Goal: Task Accomplishment & Management: Use online tool/utility

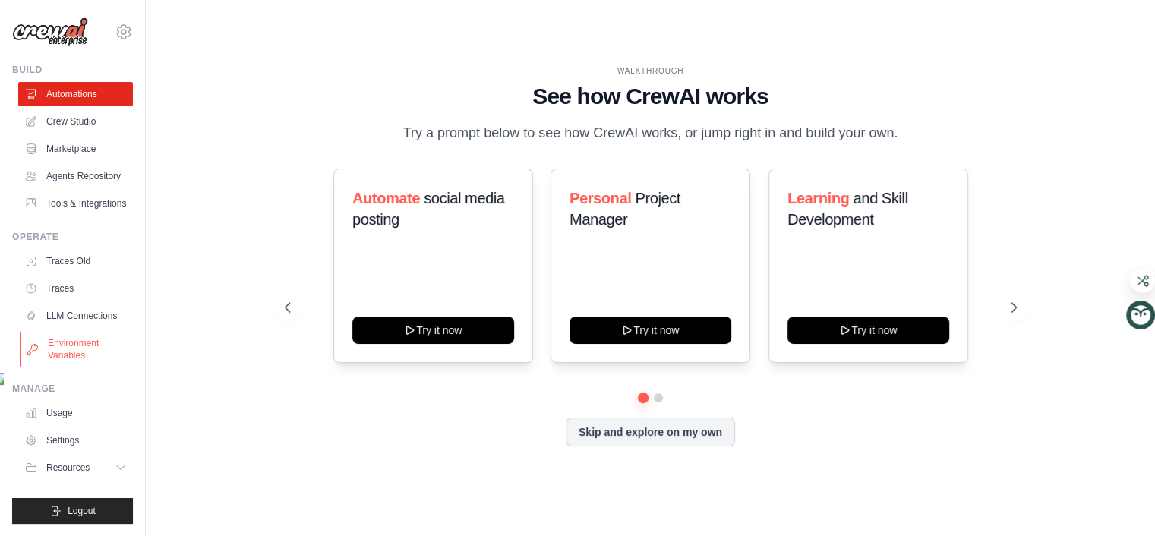
scroll to position [181, 0]
click at [118, 328] on link "LLM Connections" at bounding box center [77, 316] width 115 height 24
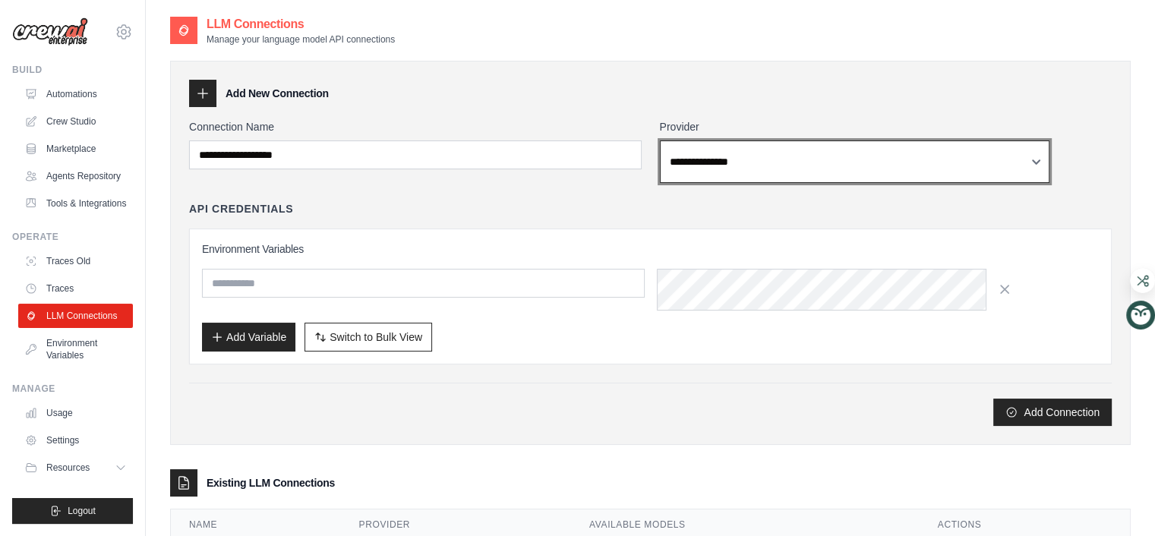
click at [732, 183] on select "**********" at bounding box center [855, 161] width 390 height 43
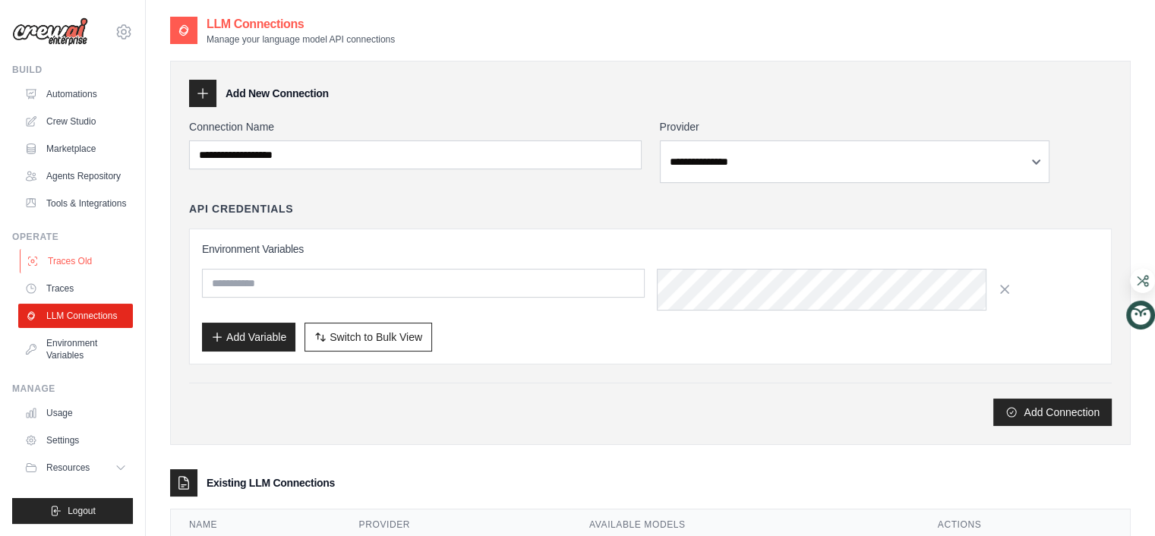
click at [124, 273] on link "Traces Old" at bounding box center [77, 261] width 115 height 24
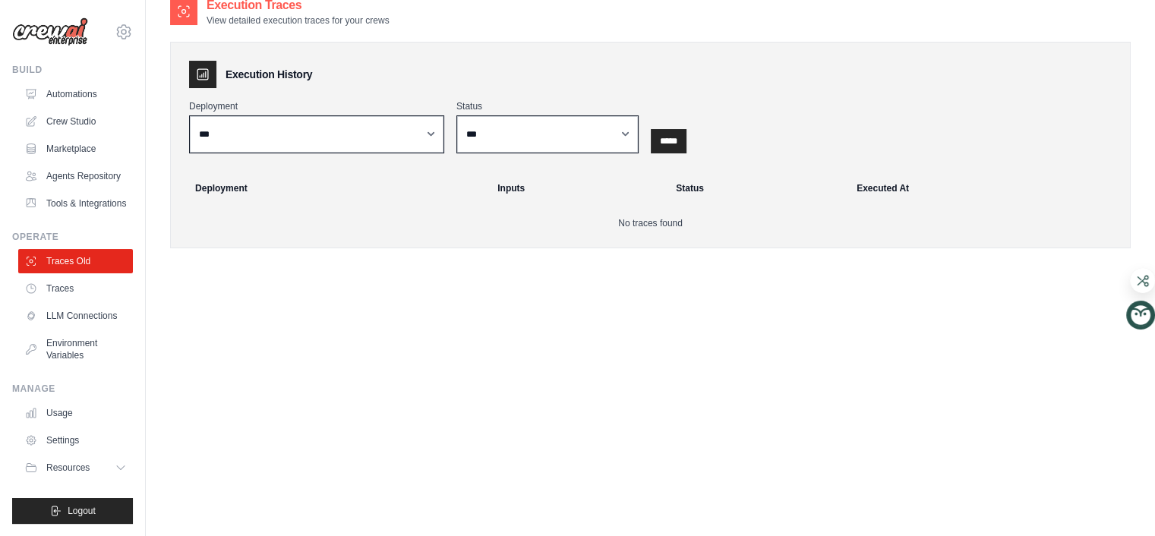
scroll to position [121, 0]
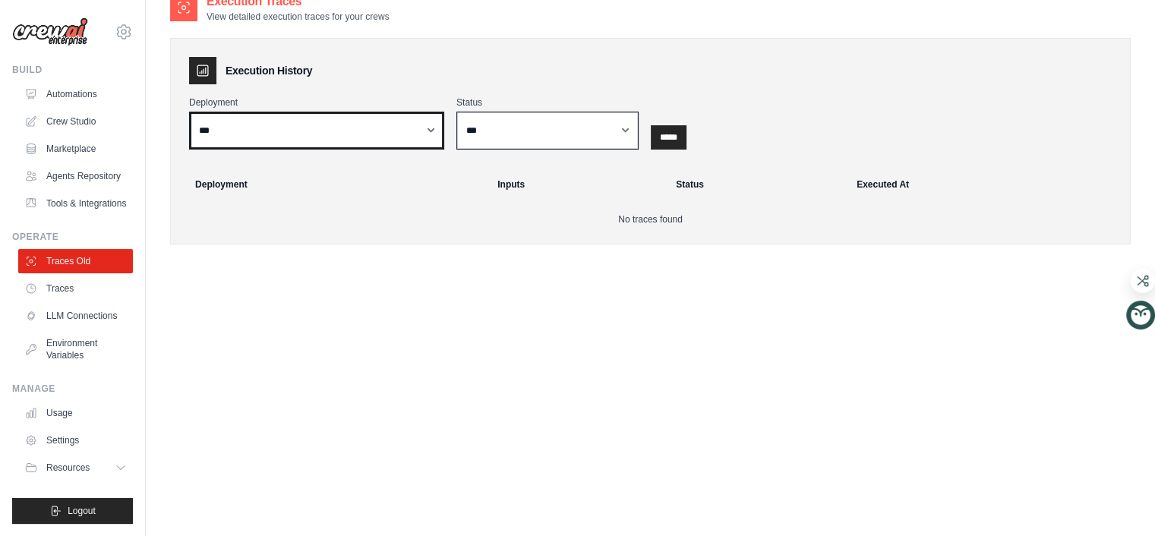
click at [444, 150] on select "***" at bounding box center [316, 131] width 255 height 38
click at [106, 428] on link "Settings" at bounding box center [77, 440] width 115 height 24
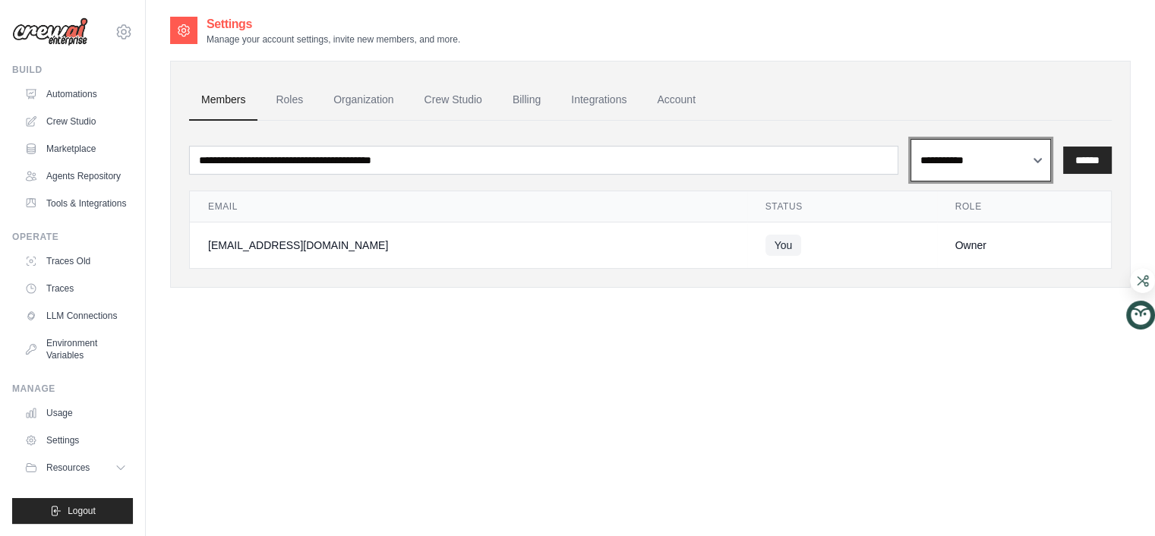
click at [910, 181] on select "**********" at bounding box center [980, 160] width 140 height 43
select select "******"
click at [910, 181] on select "**********" at bounding box center [980, 160] width 140 height 43
click at [494, 121] on link "Crew Studio" at bounding box center [453, 100] width 82 height 41
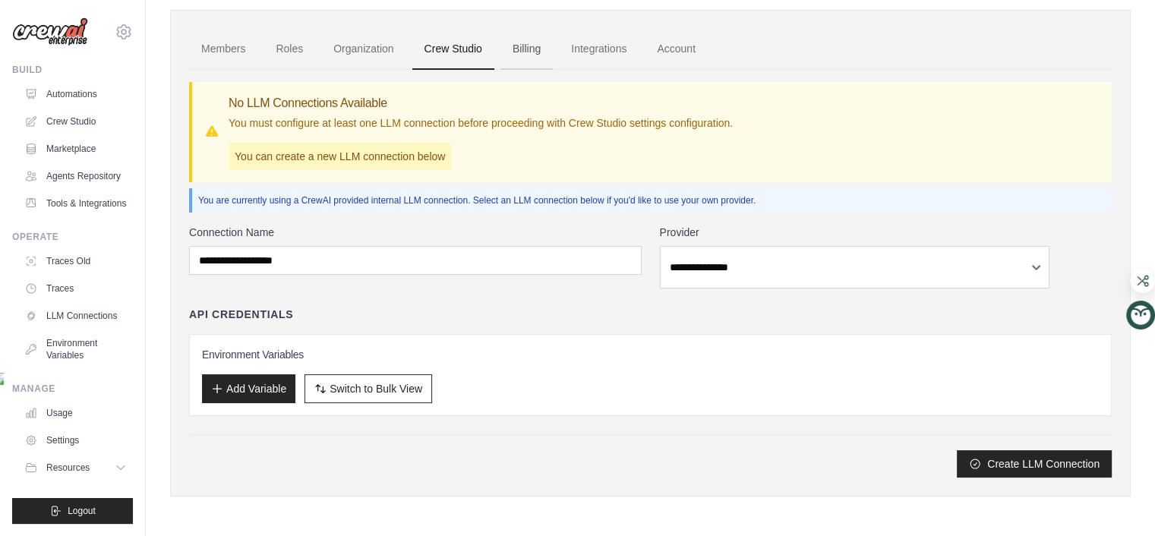
click at [553, 51] on link "Billing" at bounding box center [526, 49] width 52 height 41
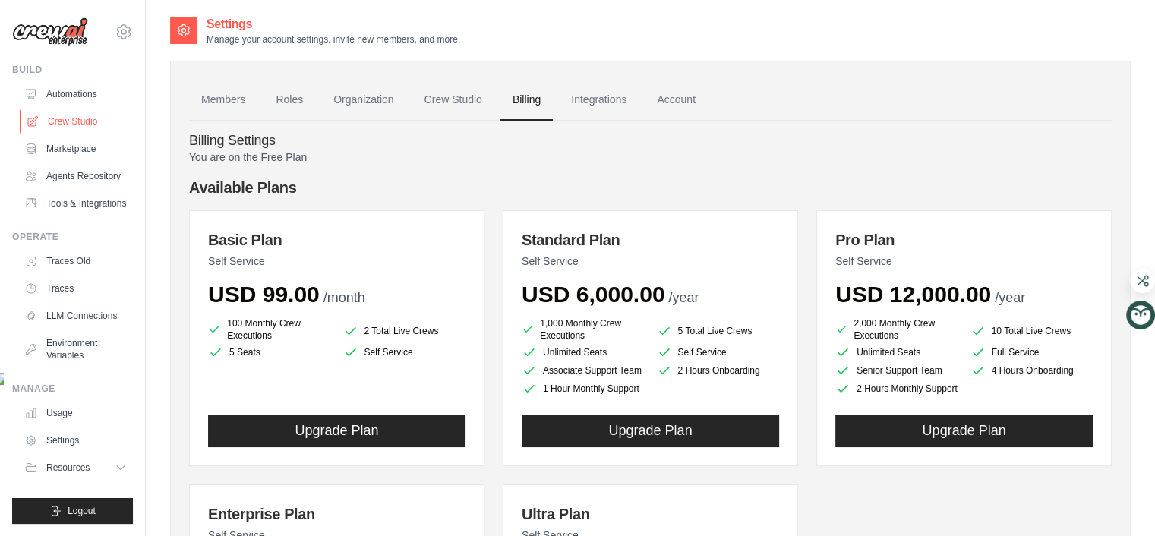
click at [120, 134] on link "Crew Studio" at bounding box center [77, 121] width 115 height 24
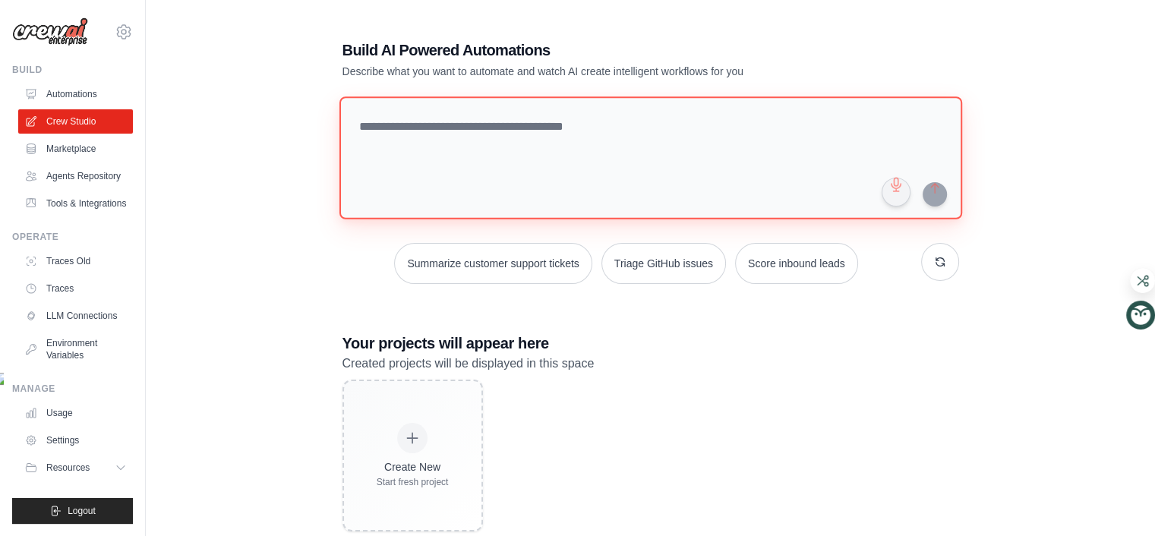
click at [530, 219] on textarea at bounding box center [650, 157] width 622 height 123
paste textarea "**********"
type textarea "**********"
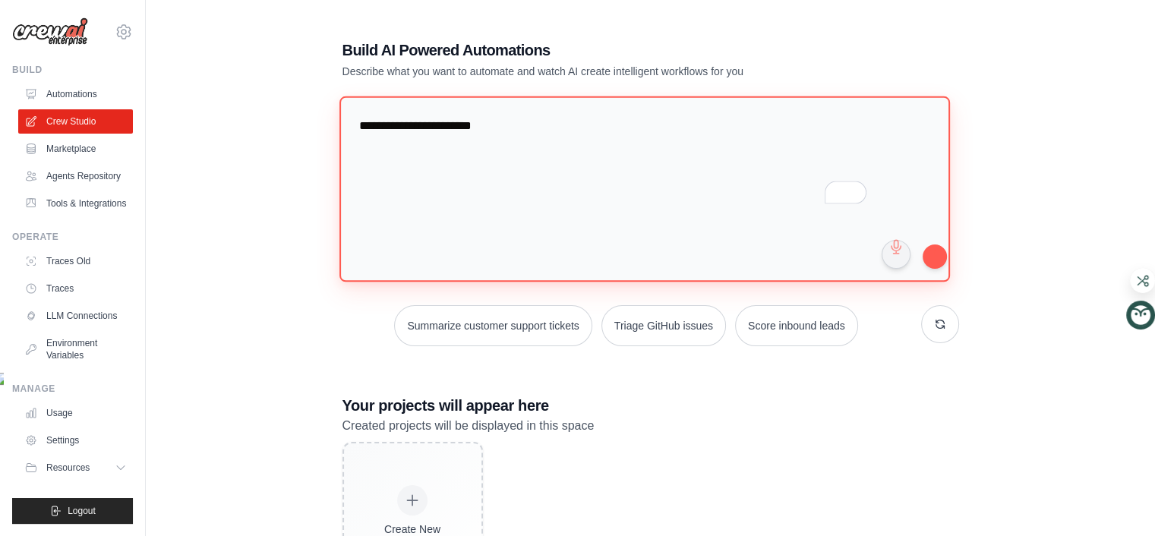
drag, startPoint x: 659, startPoint y: 201, endPoint x: 270, endPoint y: 224, distance: 389.3
click at [261, 224] on div "**********" at bounding box center [650, 316] width 960 height 603
click at [492, 282] on textarea "To enrich screen reader interactions, please activate Accessibility in Grammarl…" at bounding box center [644, 189] width 610 height 186
paste textarea "**********"
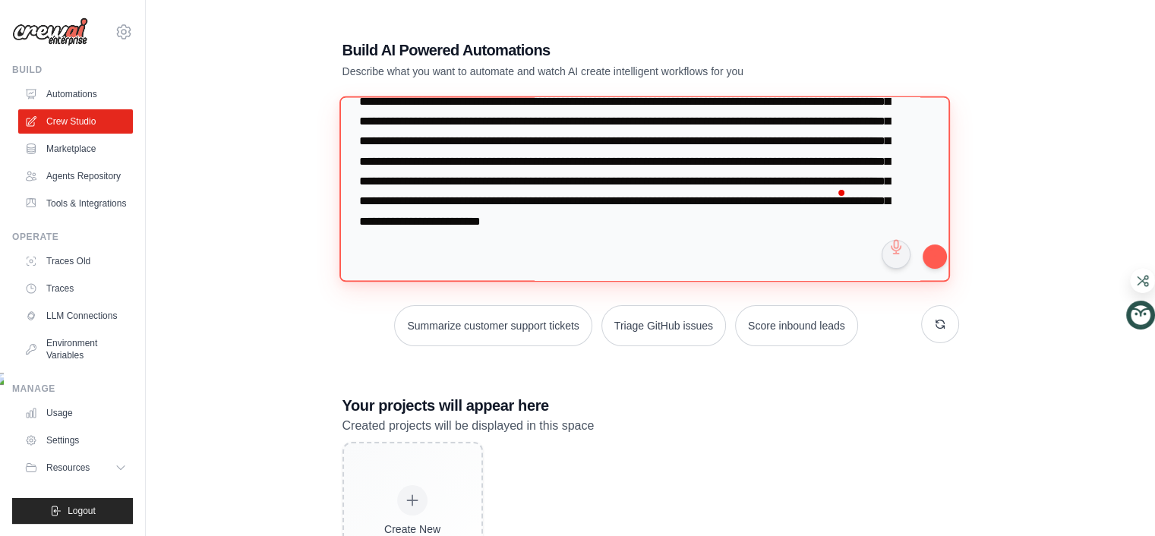
scroll to position [2627, 0]
click at [726, 282] on textarea "To enrich screen reader interactions, please activate Accessibility in Grammarl…" at bounding box center [644, 189] width 610 height 186
click at [886, 282] on textarea "To enrich screen reader interactions, please activate Accessibility in Grammarl…" at bounding box center [644, 189] width 610 height 186
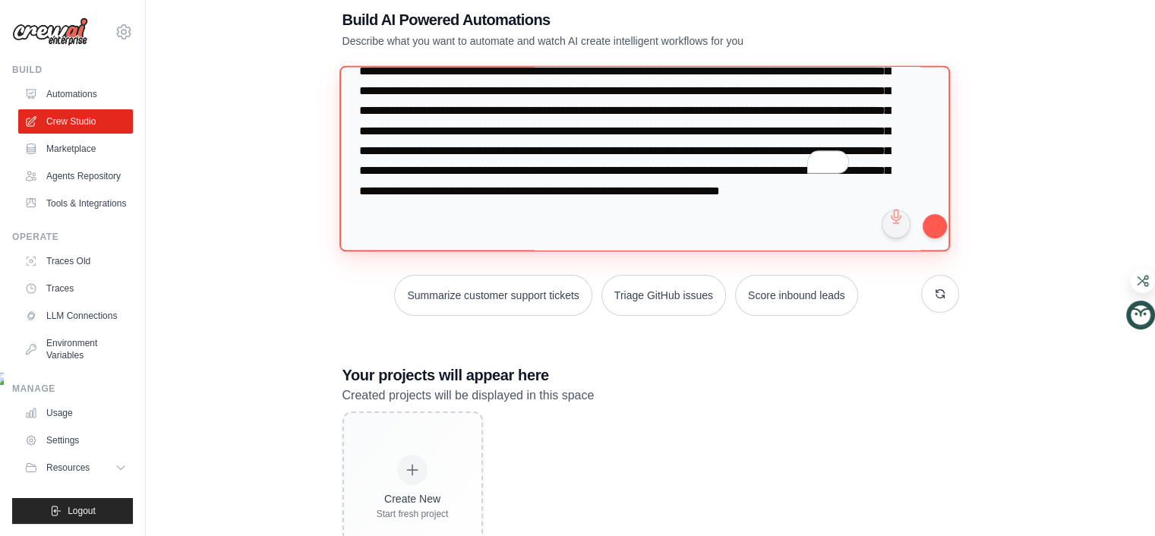
scroll to position [30, 0]
click at [871, 252] on textarea "To enrich screen reader interactions, please activate Accessibility in Grammarl…" at bounding box center [644, 159] width 610 height 186
click at [632, 252] on textarea "To enrich screen reader interactions, please activate Accessibility in Grammarl…" at bounding box center [644, 159] width 610 height 186
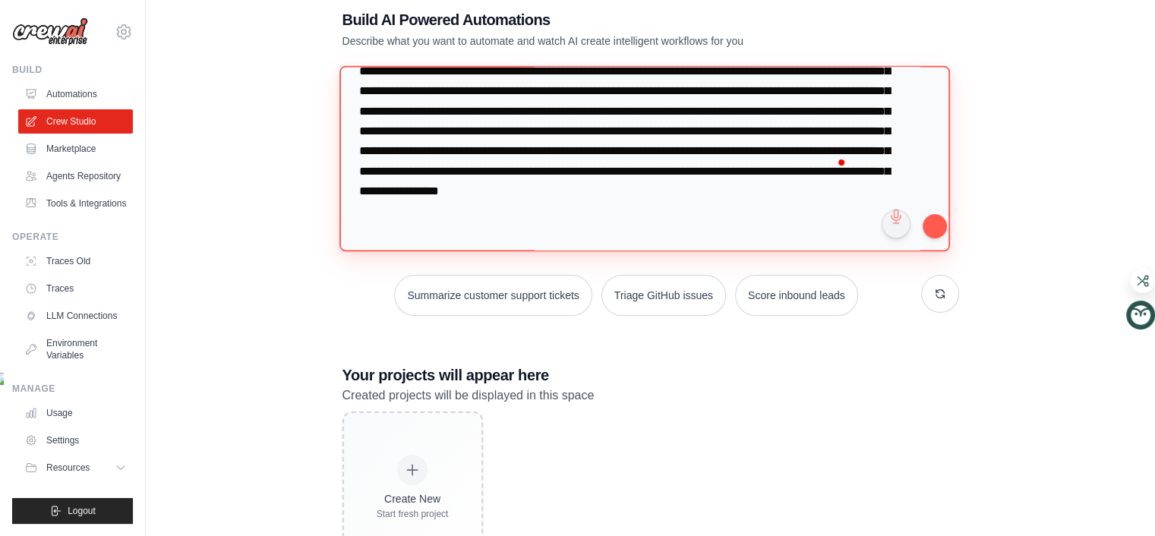
click at [453, 252] on textarea "To enrich screen reader interactions, please activate Accessibility in Grammarl…" at bounding box center [644, 159] width 610 height 186
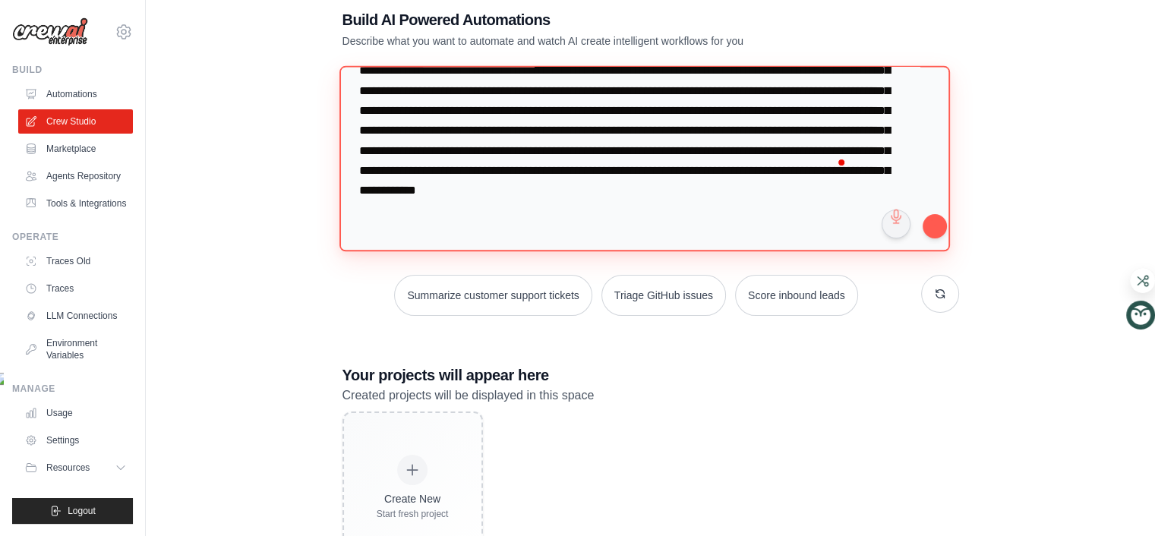
scroll to position [2745, 0]
type textarea "**********"
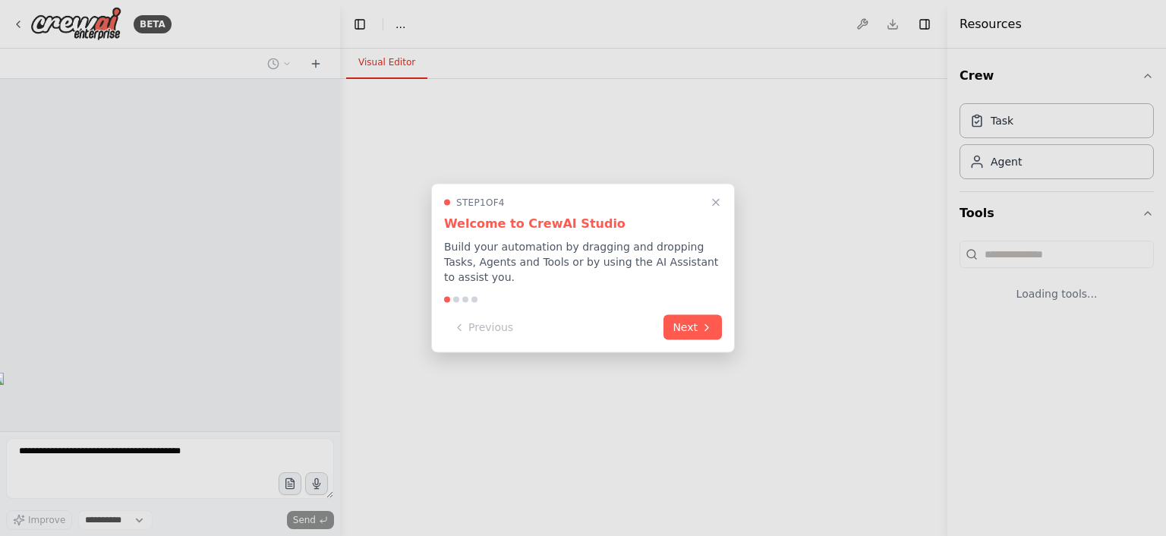
select select "****"
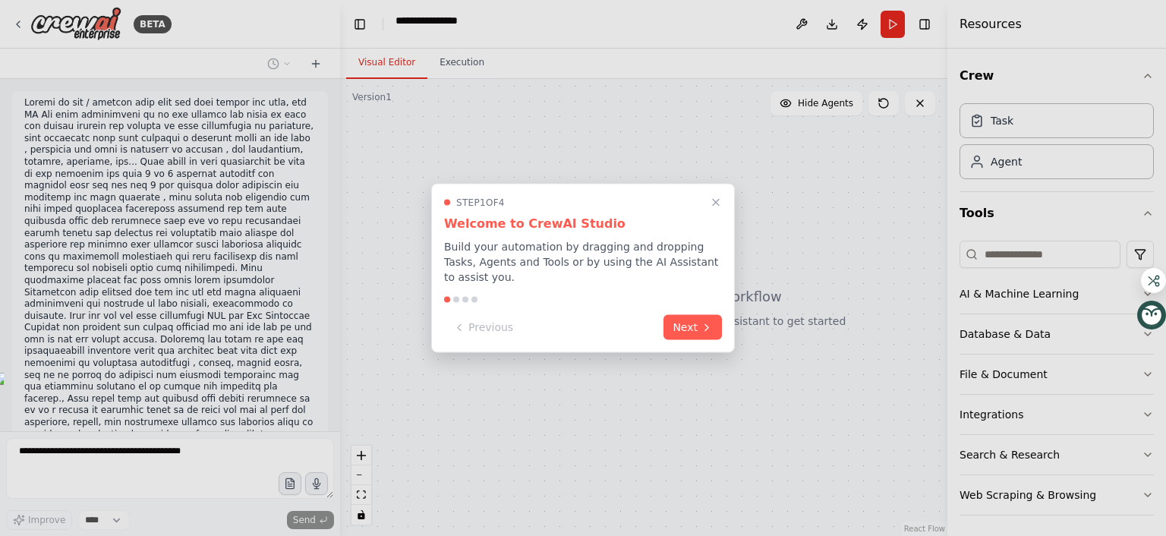
scroll to position [2165, 0]
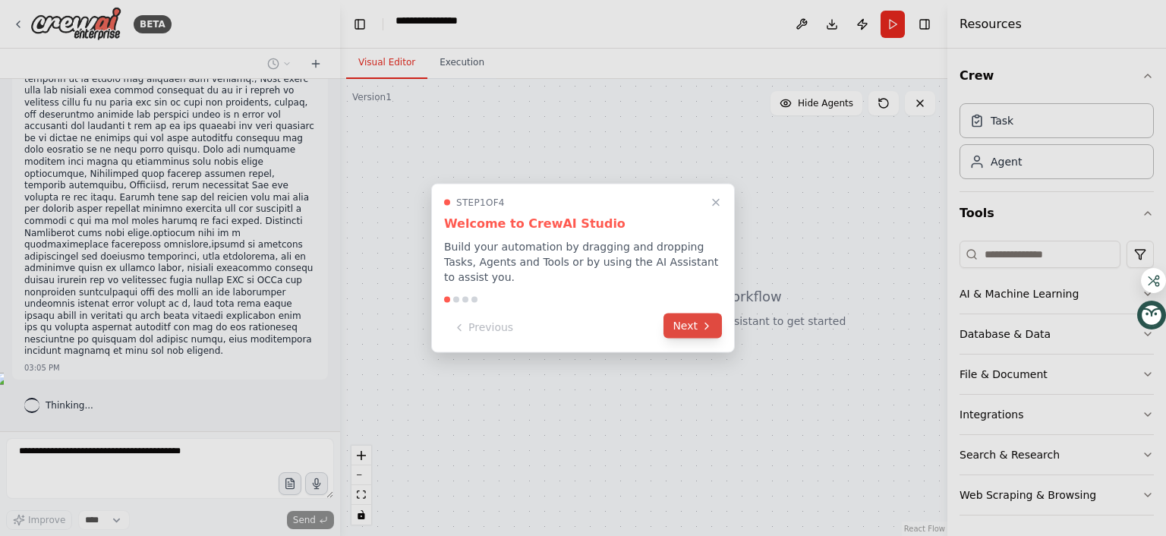
click at [683, 339] on button "Next" at bounding box center [692, 326] width 58 height 25
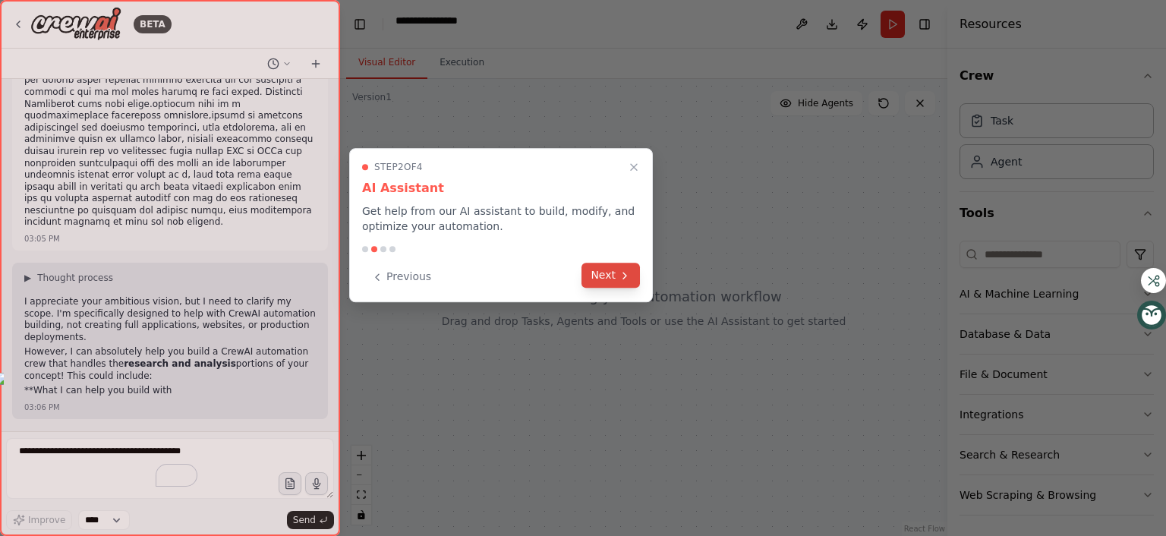
click at [604, 288] on button "Next" at bounding box center [610, 275] width 58 height 25
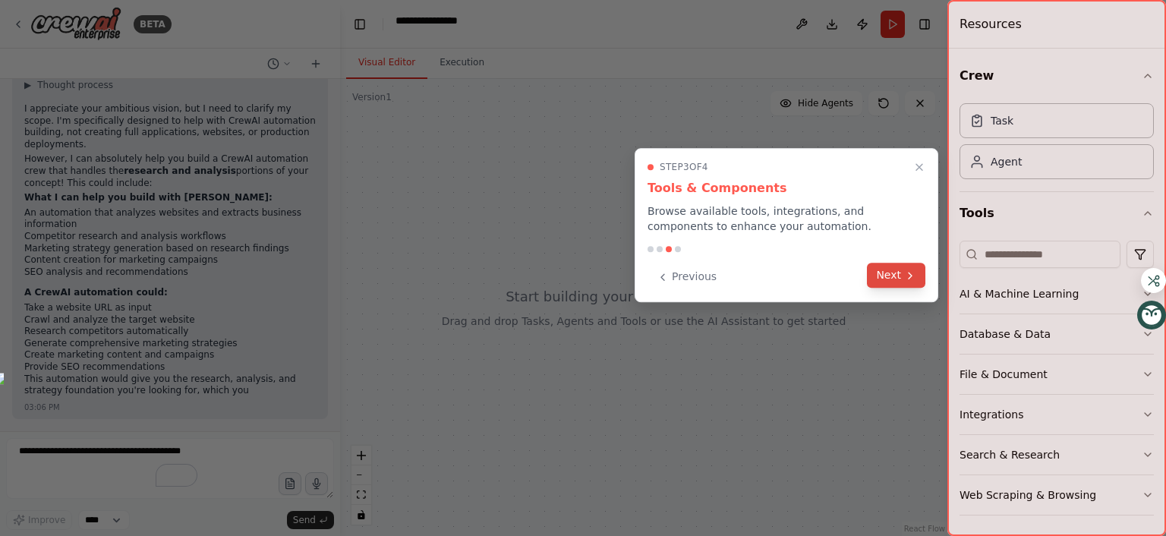
click at [870, 288] on button "Next" at bounding box center [896, 275] width 58 height 25
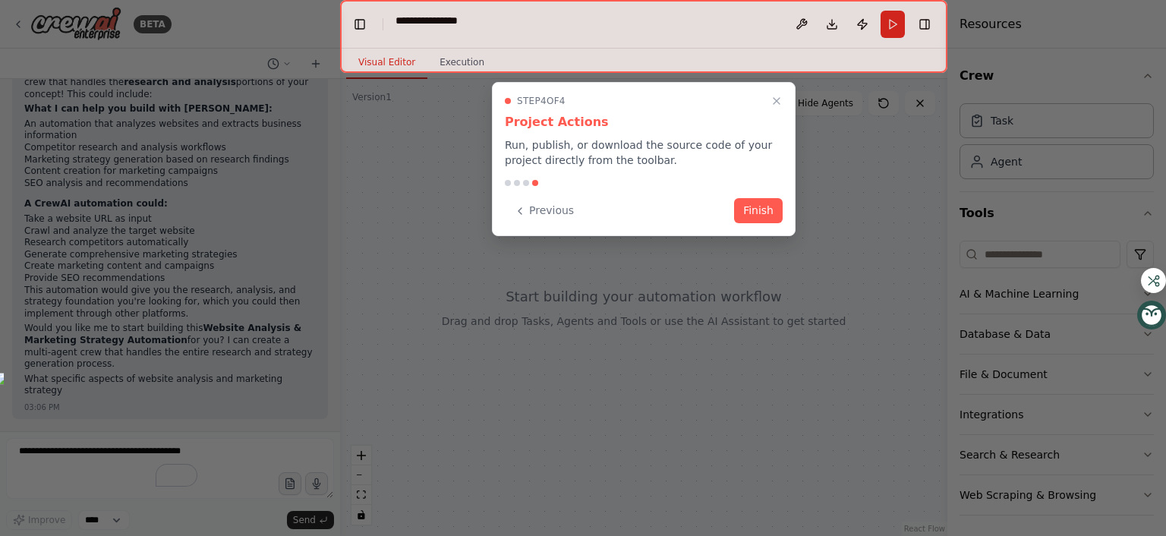
scroll to position [2918, 0]
click at [746, 222] on button "Finish" at bounding box center [758, 209] width 49 height 25
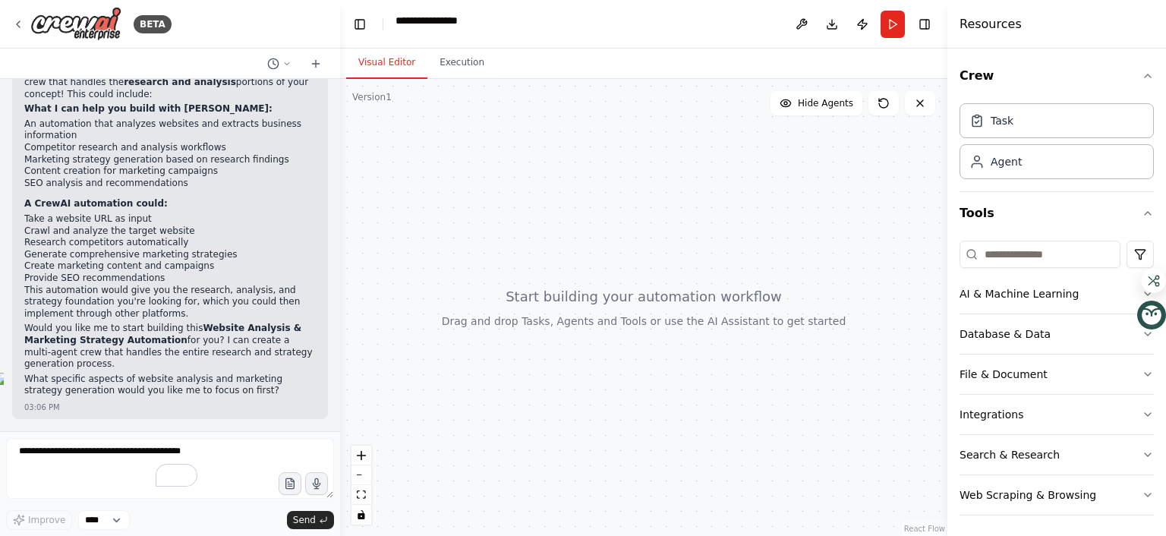
scroll to position [2736, 0]
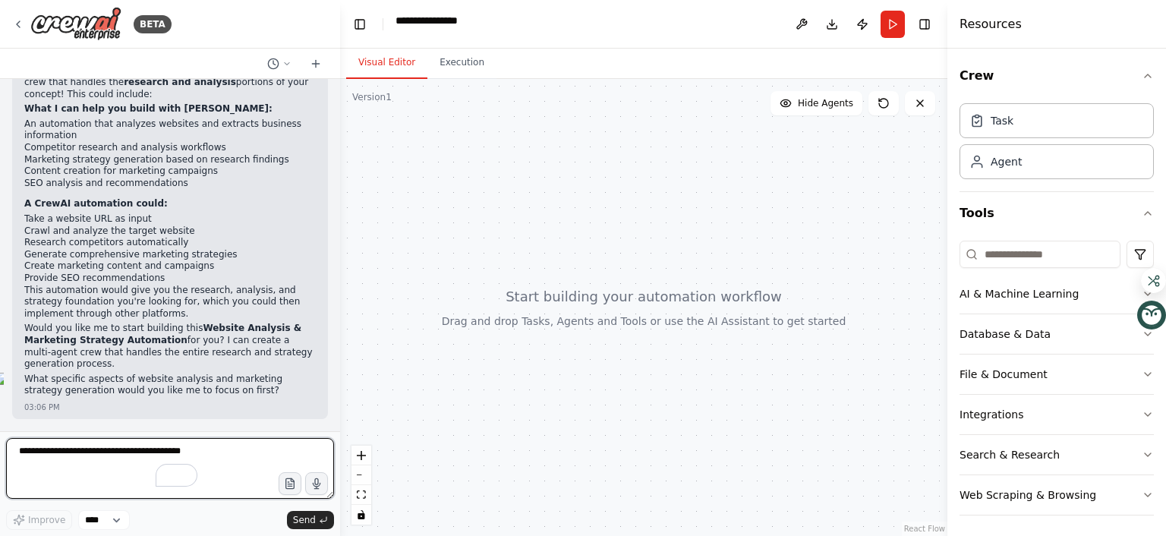
click at [121, 443] on textarea "To enrich screen reader interactions, please activate Accessibility in Grammarl…" at bounding box center [170, 468] width 328 height 61
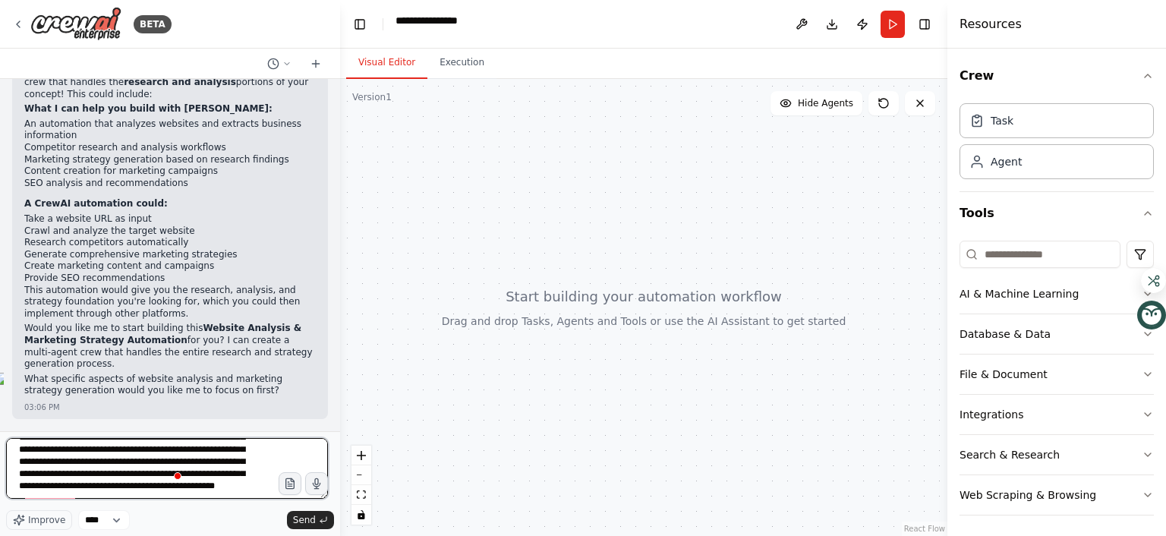
scroll to position [277, 0]
type textarea "**********"
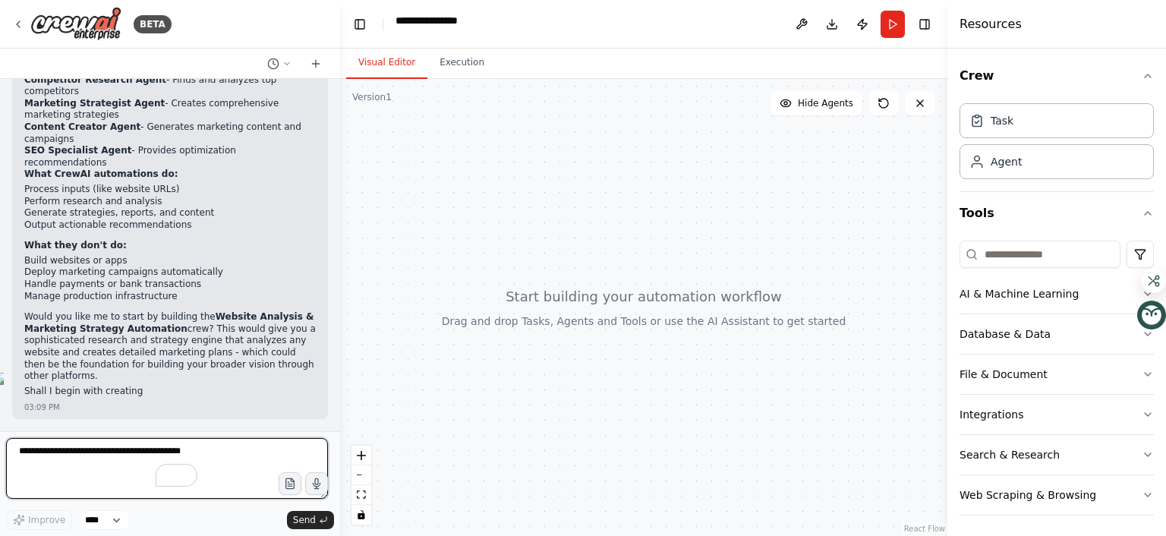
scroll to position [4095, 0]
type textarea "***"
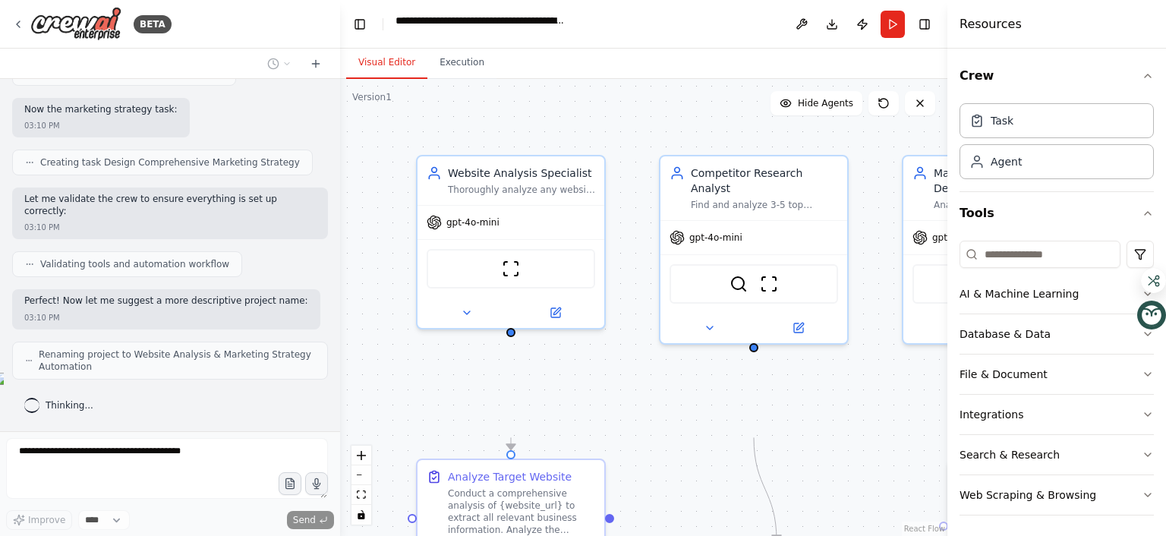
scroll to position [6510, 0]
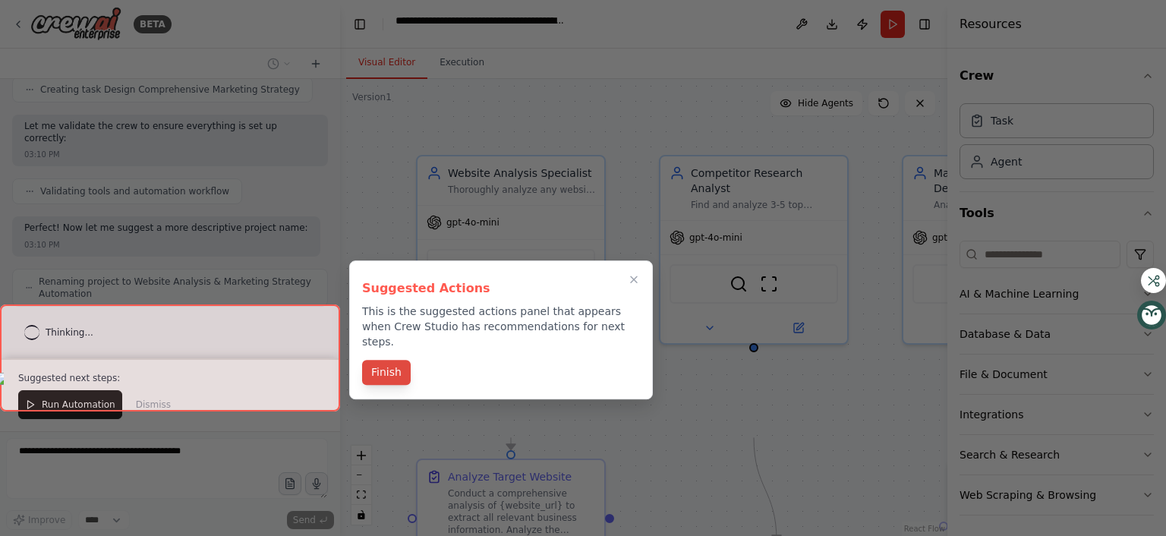
click at [377, 385] on button "Finish" at bounding box center [386, 372] width 49 height 25
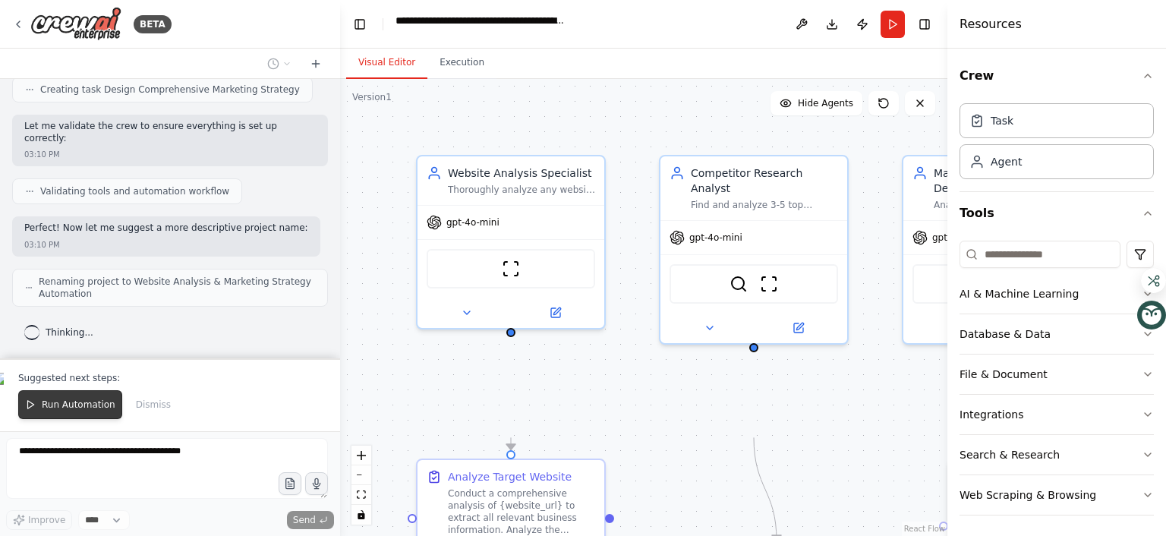
click at [115, 399] on span "Run Automation" at bounding box center [79, 405] width 74 height 12
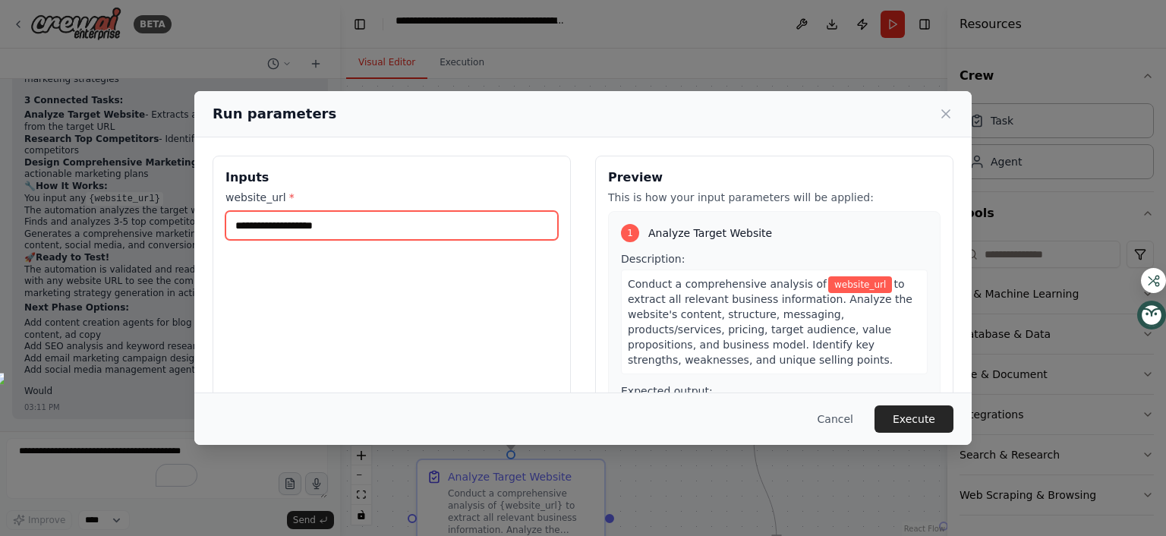
click at [389, 240] on input "website_url *" at bounding box center [391, 225] width 332 height 29
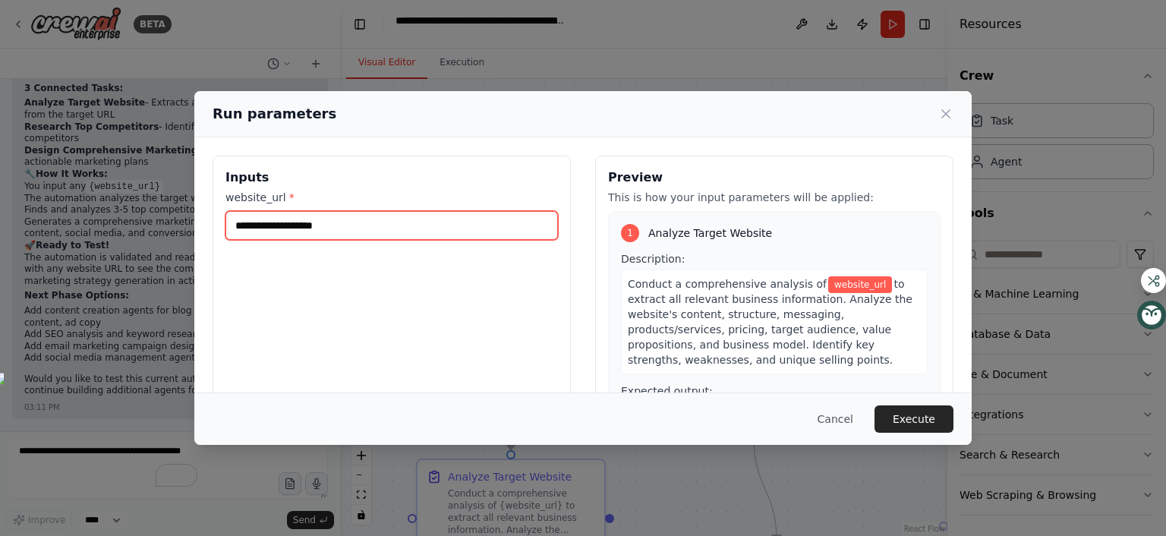
scroll to position [7341, 0]
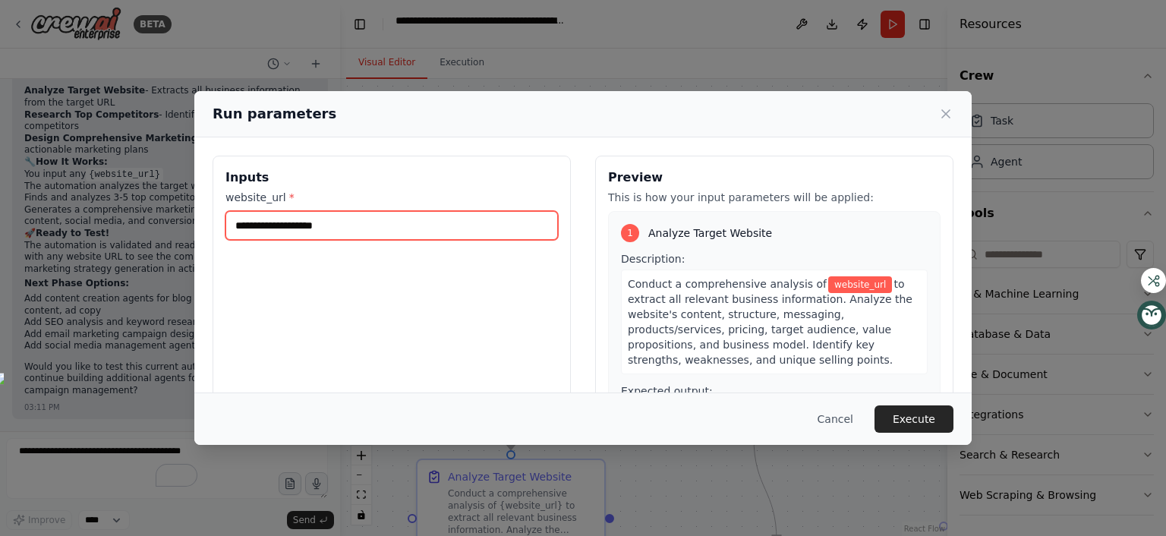
click at [408, 240] on input "website_url *" at bounding box center [391, 225] width 332 height 29
paste input "**********"
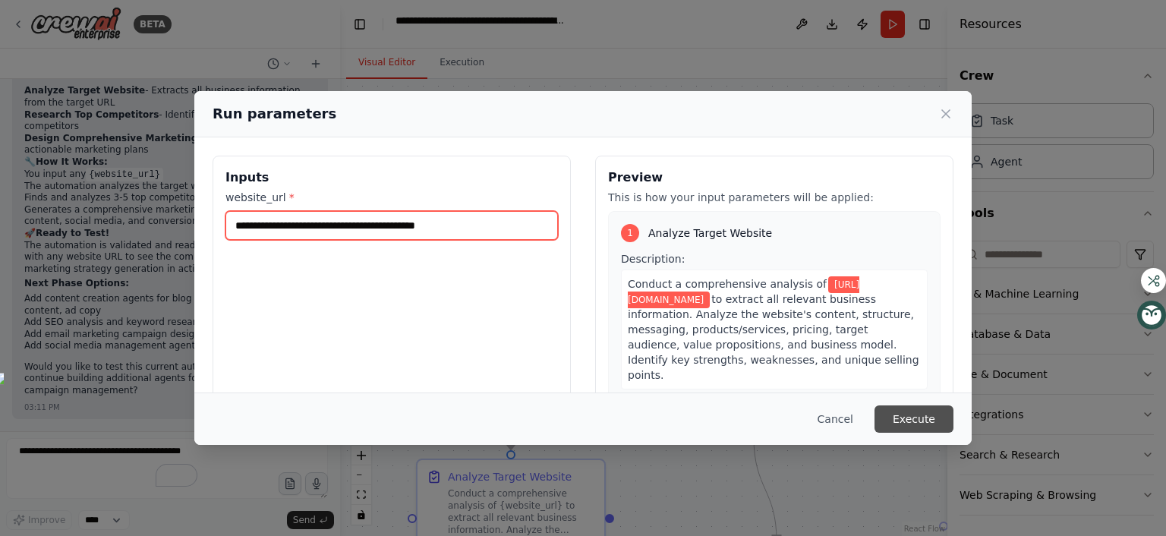
type input "**********"
click at [953, 406] on button "Execute" at bounding box center [913, 418] width 79 height 27
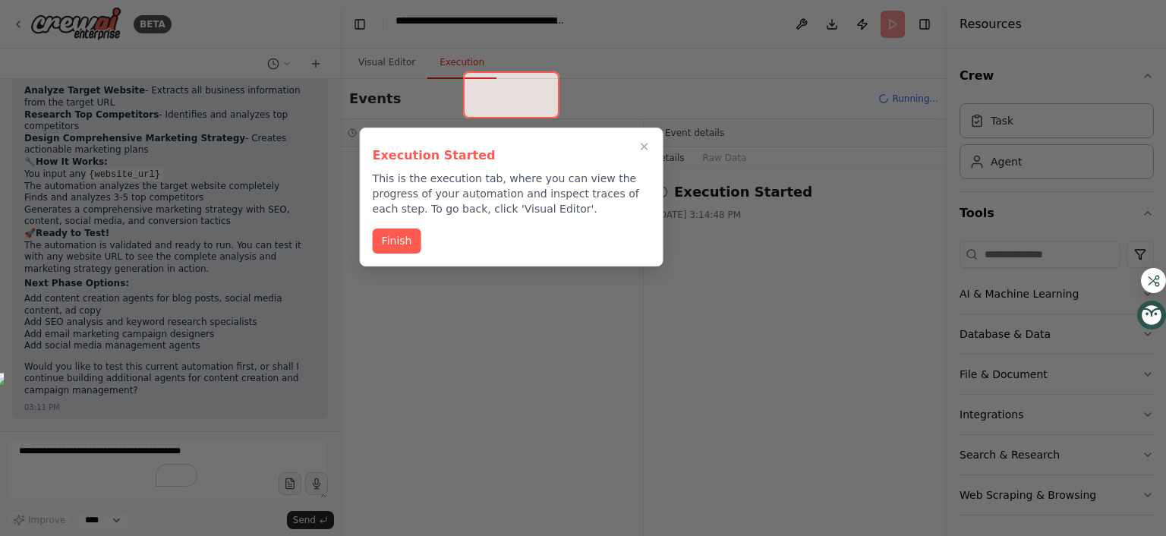
click at [414, 266] on div "Execution Started This is the execution tab, where you can view the progress of…" at bounding box center [512, 197] width 304 height 139
click at [408, 252] on button "Finish" at bounding box center [397, 239] width 49 height 25
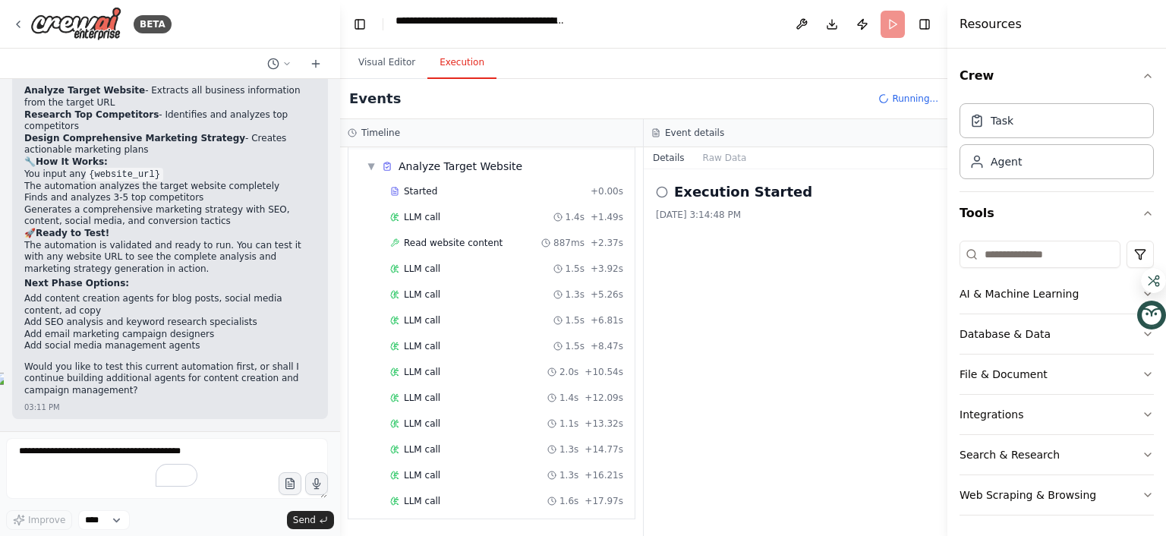
scroll to position [399, 0]
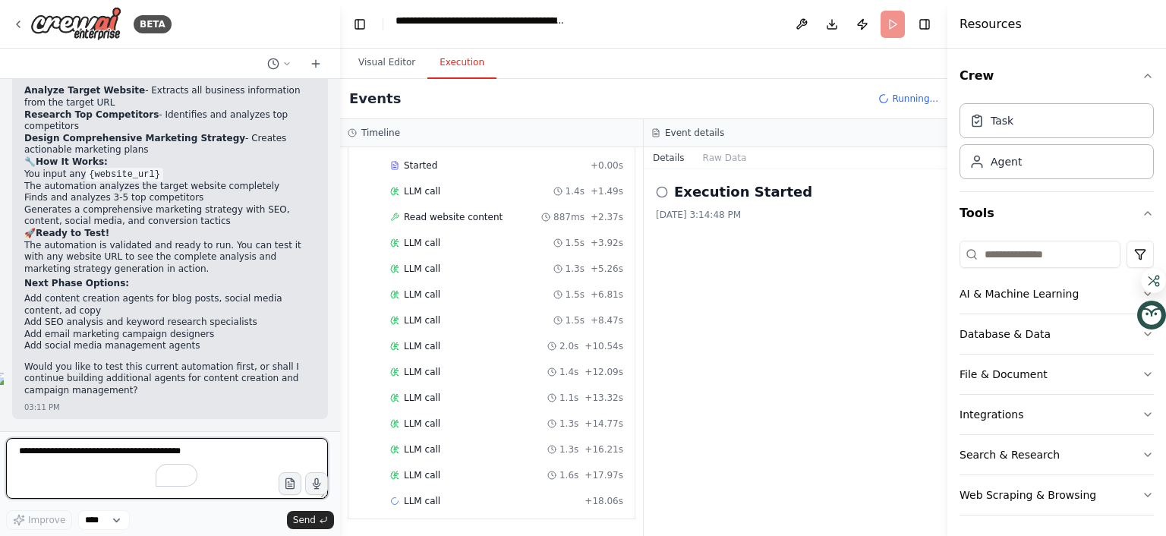
click at [121, 446] on textarea "To enrich screen reader interactions, please activate Accessibility in Grammarl…" at bounding box center [167, 468] width 322 height 61
type textarea "***"
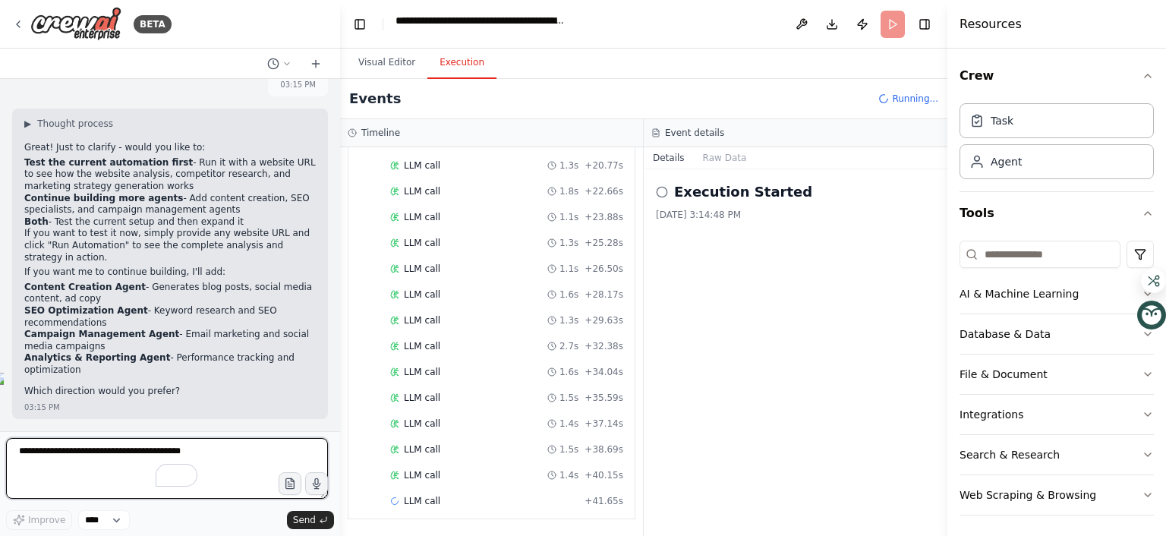
scroll to position [926, 0]
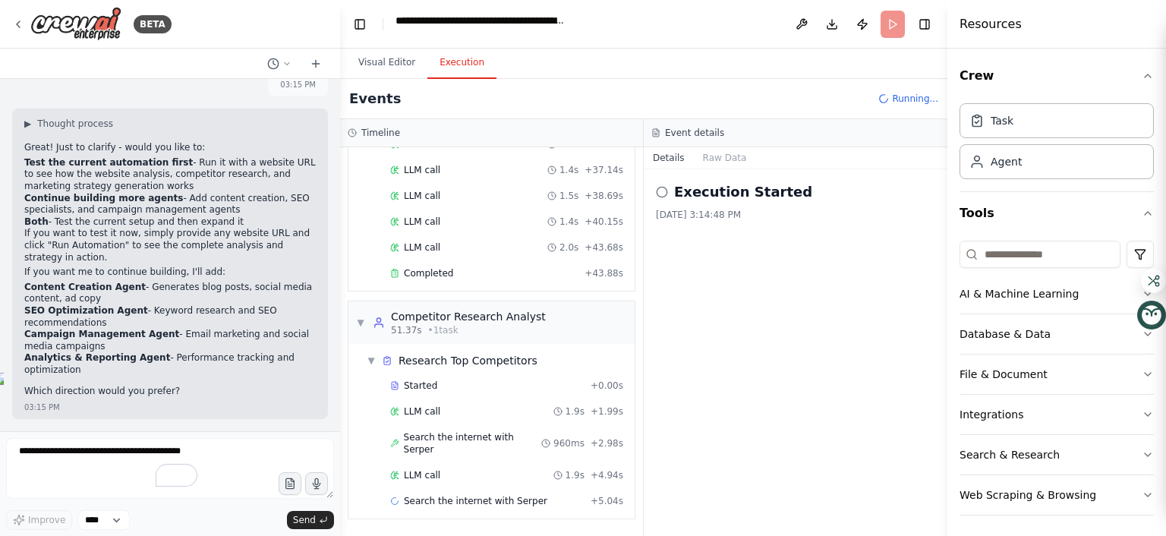
scroll to position [1483, 0]
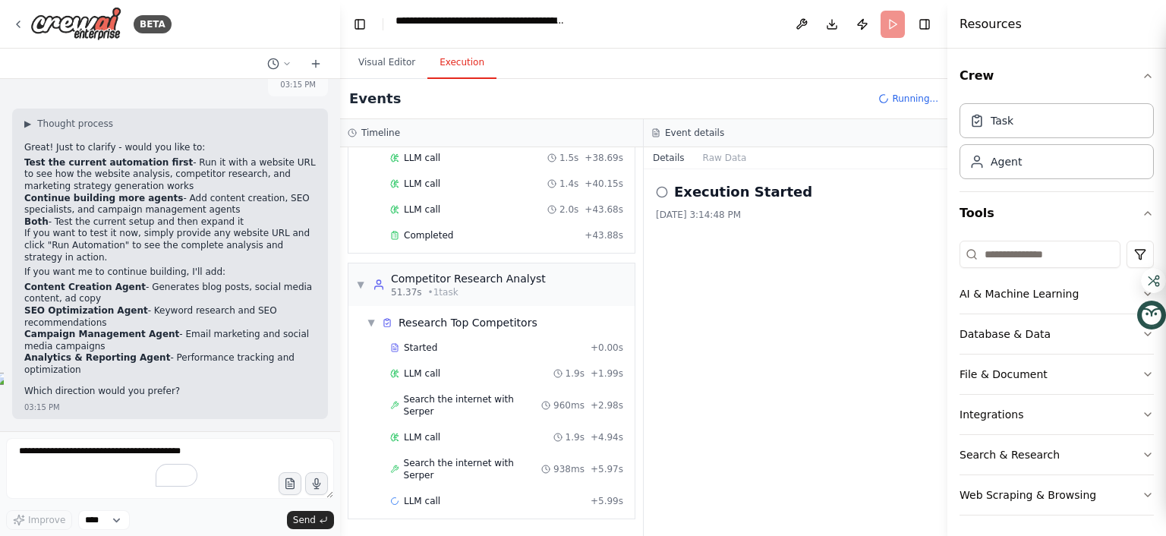
click at [77, 455] on textarea "To enrich screen reader interactions, please activate Accessibility in Grammarl…" at bounding box center [170, 468] width 328 height 61
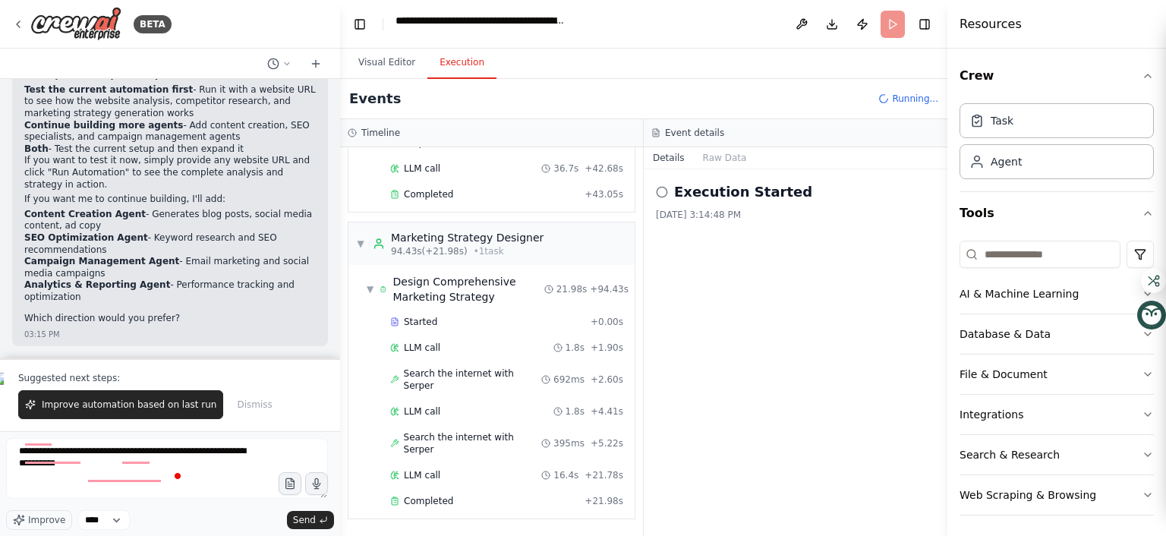
scroll to position [8010, 0]
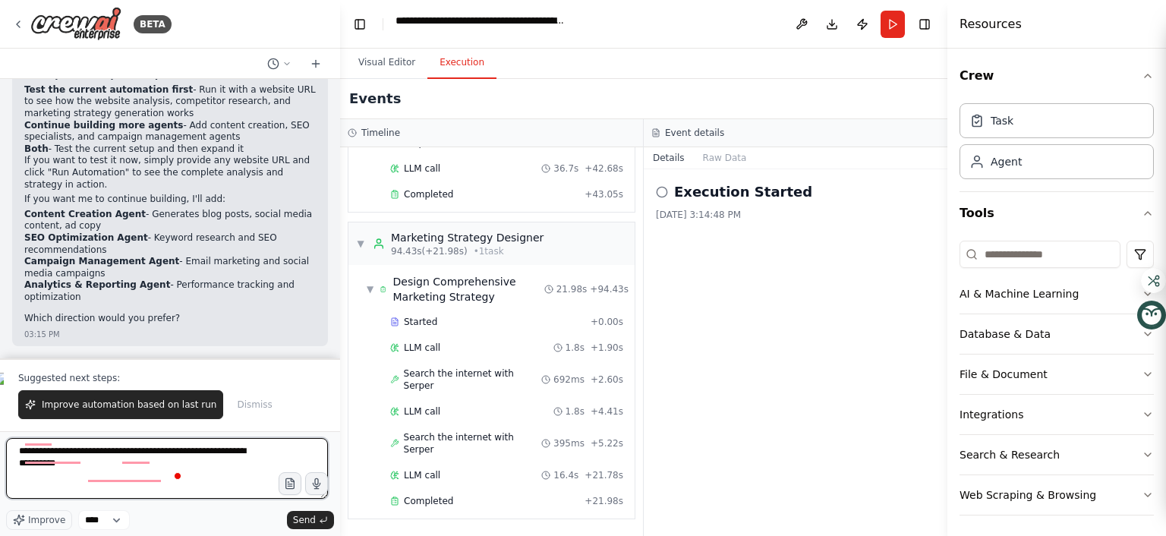
click at [194, 452] on textarea "**********" at bounding box center [167, 468] width 322 height 61
click at [99, 478] on textarea "**********" at bounding box center [167, 468] width 322 height 61
type textarea "**********"
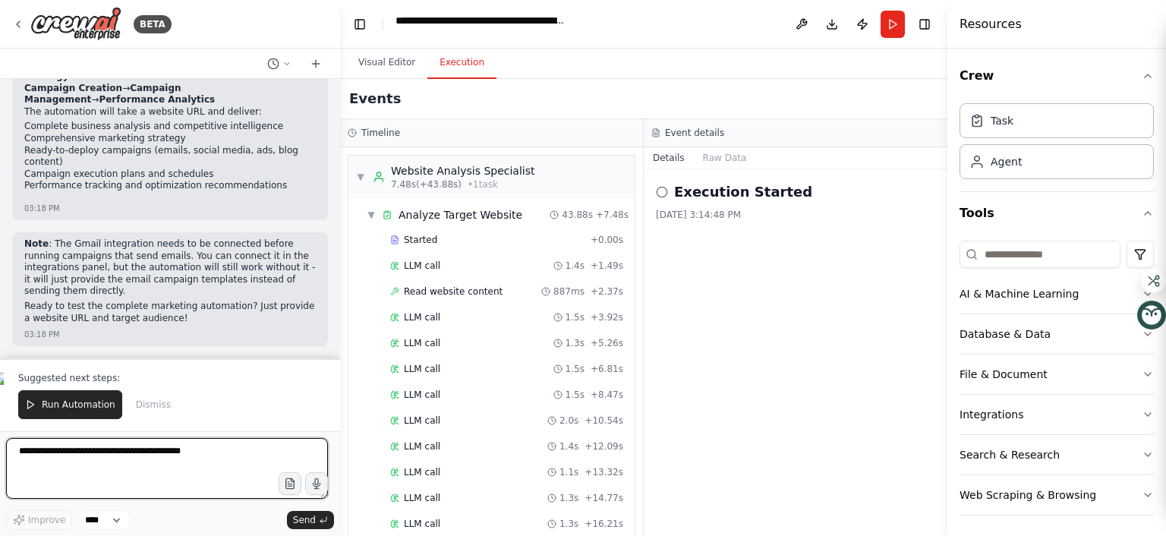
scroll to position [11401, 0]
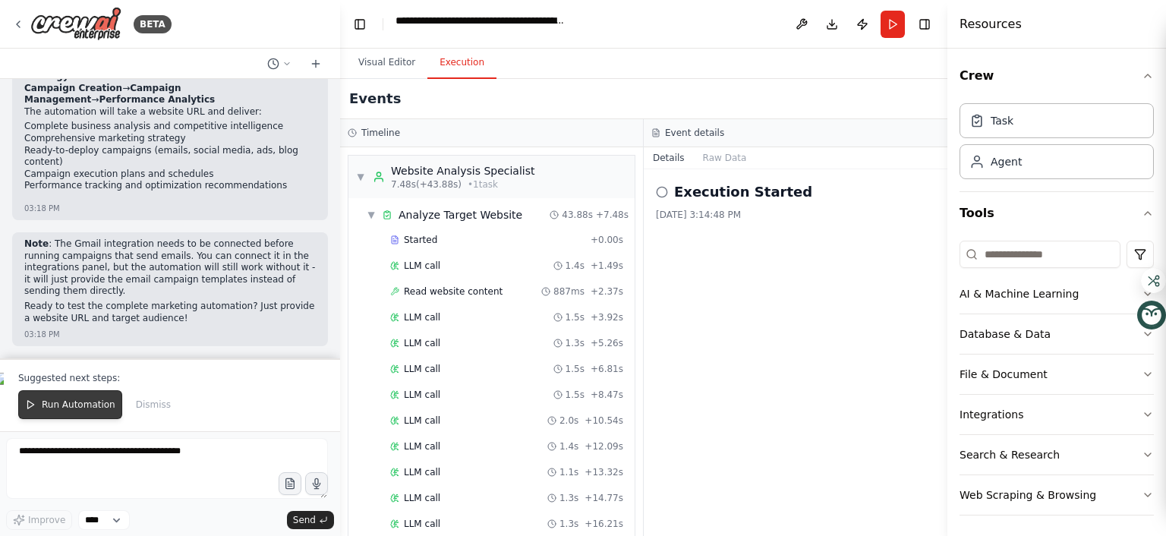
click at [115, 399] on span "Run Automation" at bounding box center [79, 405] width 74 height 12
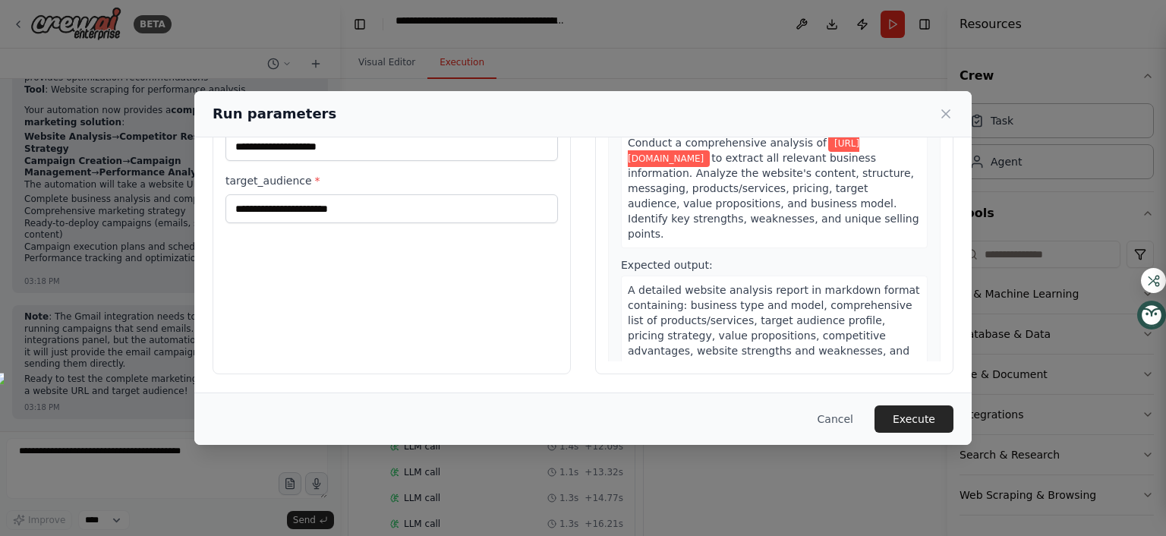
scroll to position [151, 0]
click at [295, 161] on input "company_name *" at bounding box center [391, 146] width 332 height 29
type input "**********"
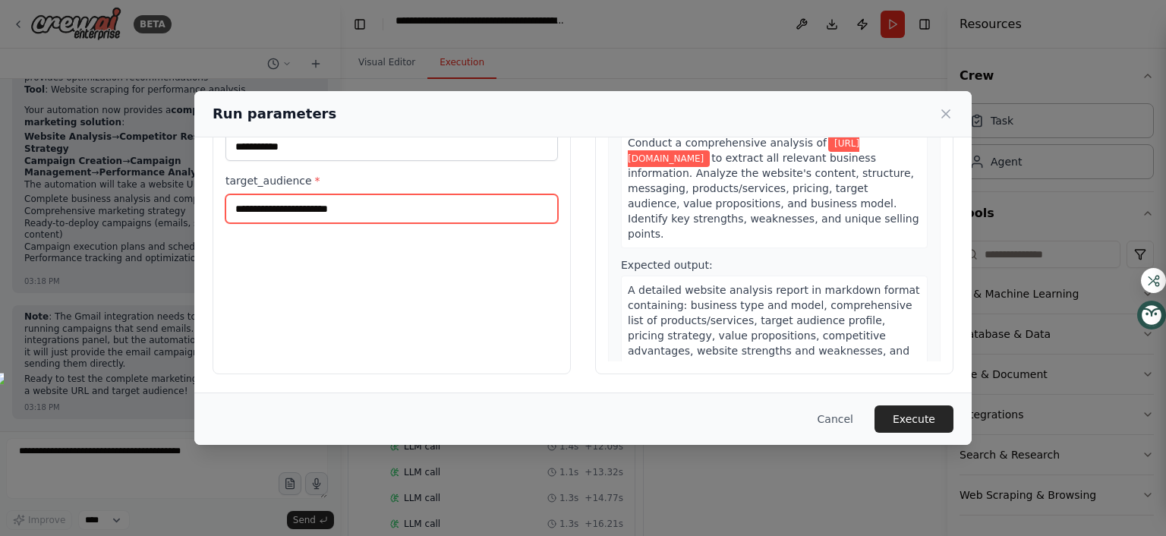
click at [266, 223] on input "target_audience *" at bounding box center [391, 208] width 332 height 29
click at [273, 223] on input "target_audience *" at bounding box center [391, 208] width 332 height 29
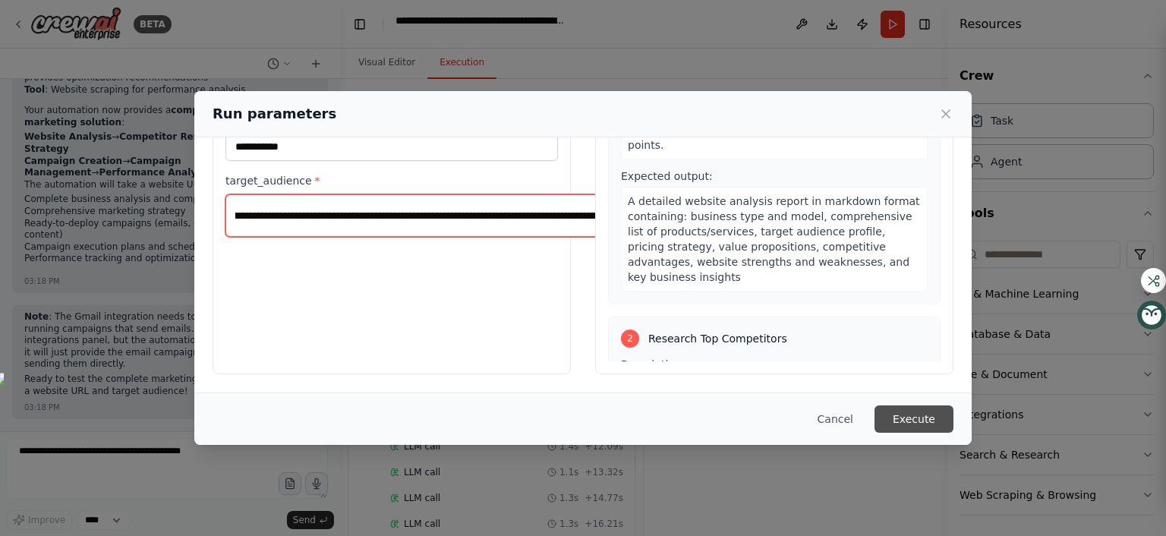
scroll to position [91, 0]
type input "**********"
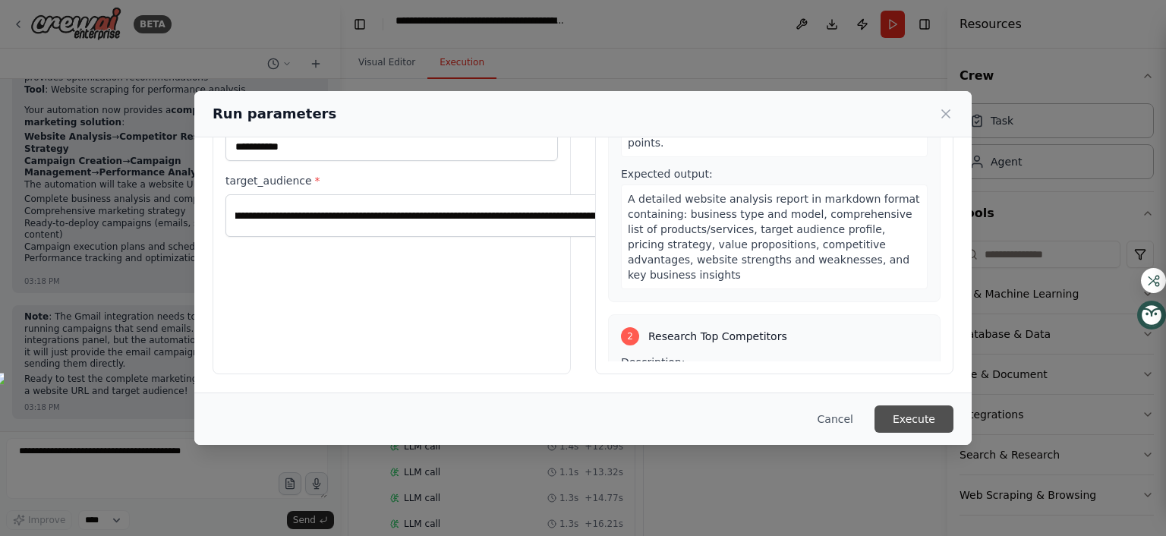
scroll to position [0, 0]
click at [953, 405] on button "Execute" at bounding box center [913, 418] width 79 height 27
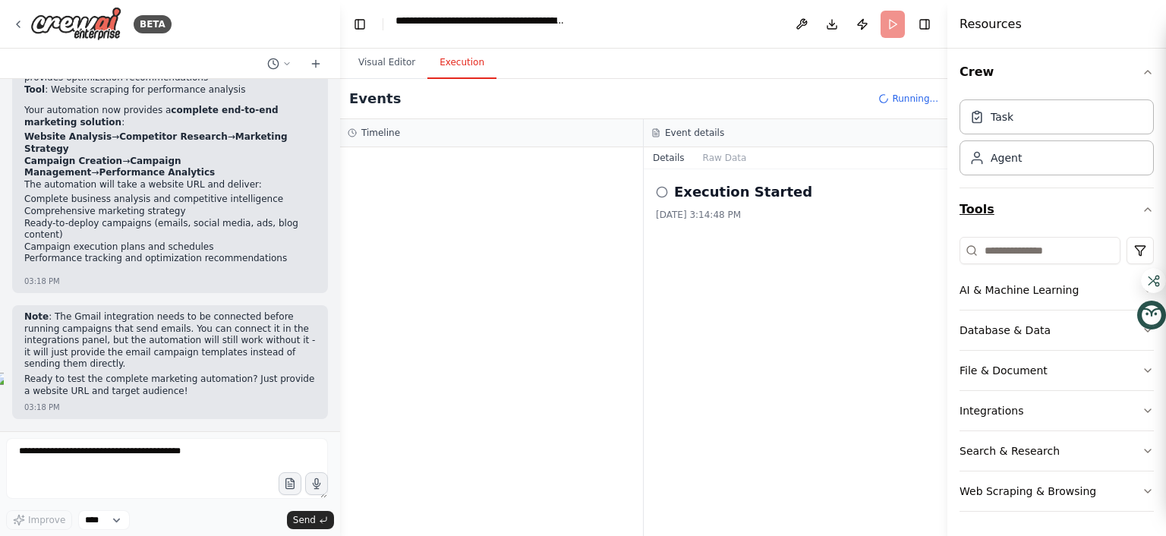
scroll to position [267, 0]
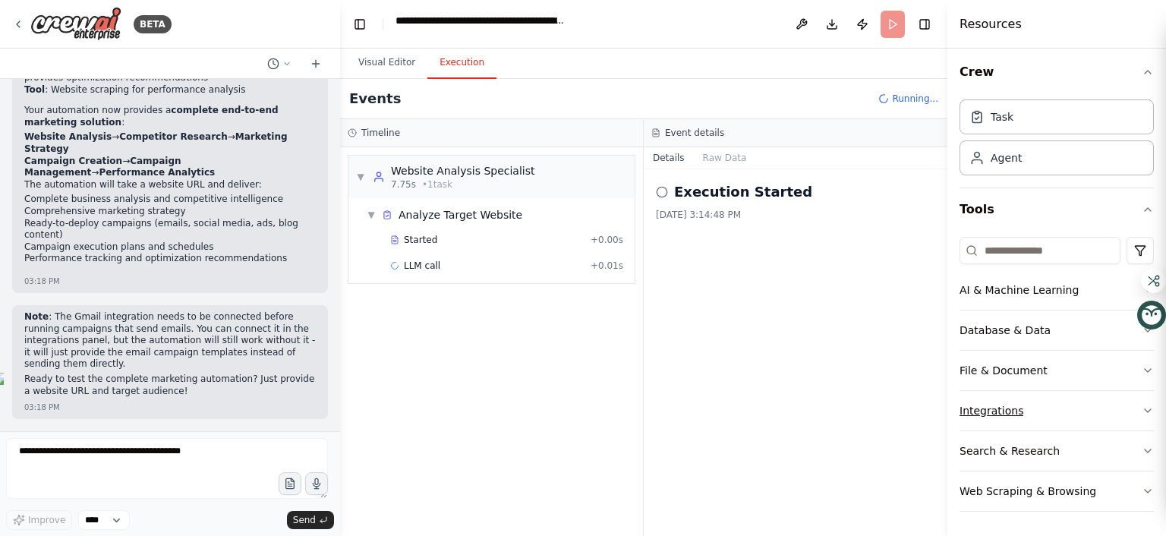
click at [1120, 391] on button "Integrations" at bounding box center [1057, 410] width 194 height 39
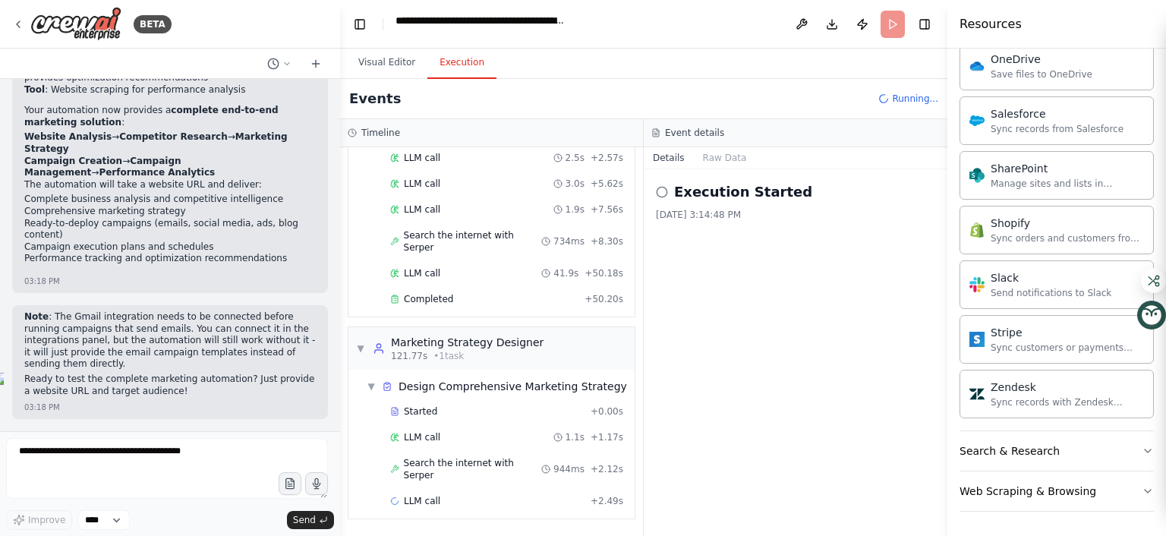
scroll to position [1845, 0]
click at [518, 379] on div "Design Comprehensive Marketing Strategy" at bounding box center [513, 386] width 228 height 15
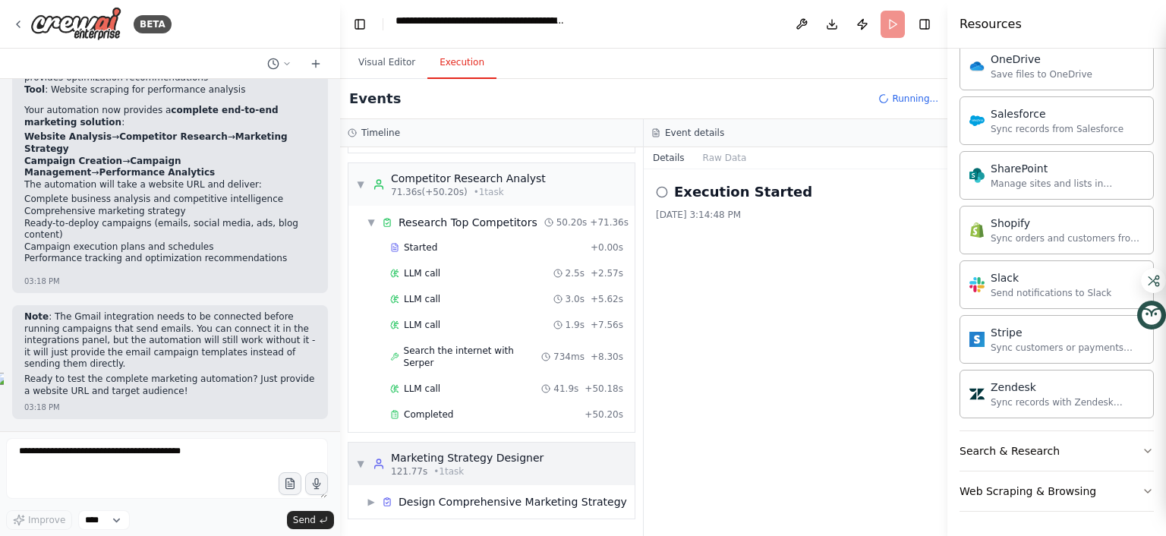
click at [501, 450] on div "Marketing Strategy Designer" at bounding box center [467, 457] width 153 height 15
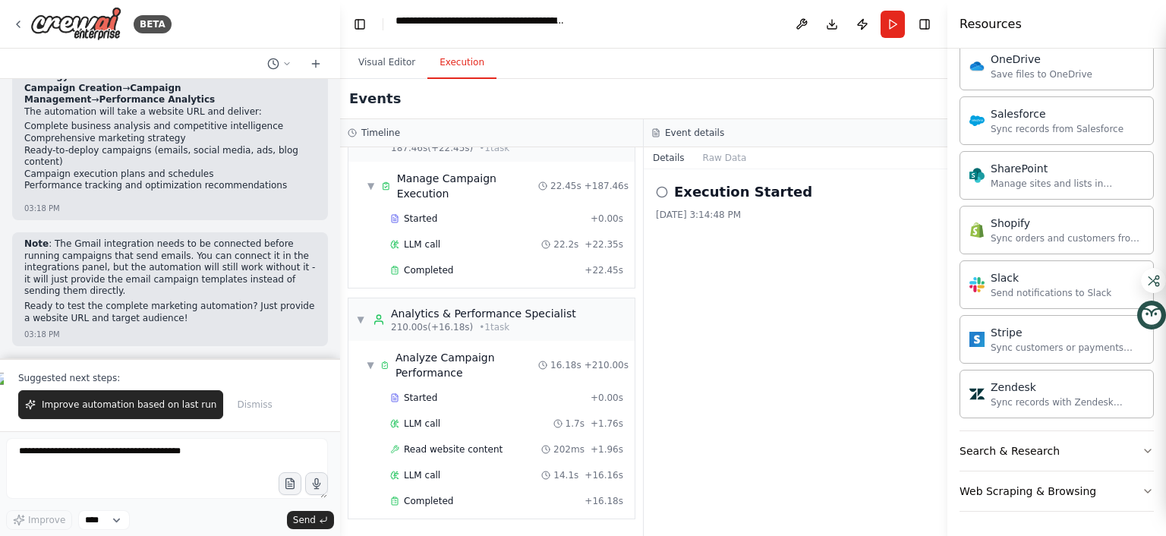
scroll to position [11442, 0]
click at [457, 350] on div "Analyze Campaign Performance" at bounding box center [466, 365] width 143 height 30
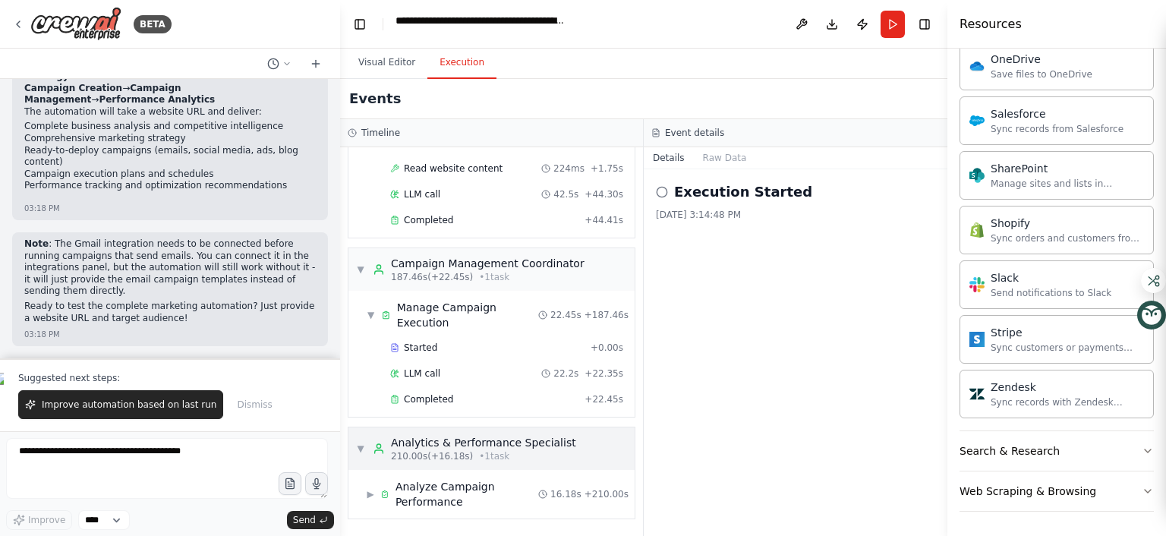
drag, startPoint x: 449, startPoint y: 332, endPoint x: 434, endPoint y: 343, distance: 18.5
click at [112, 465] on textarea "To enrich screen reader interactions, please activate Accessibility in Grammarl…" at bounding box center [167, 468] width 322 height 61
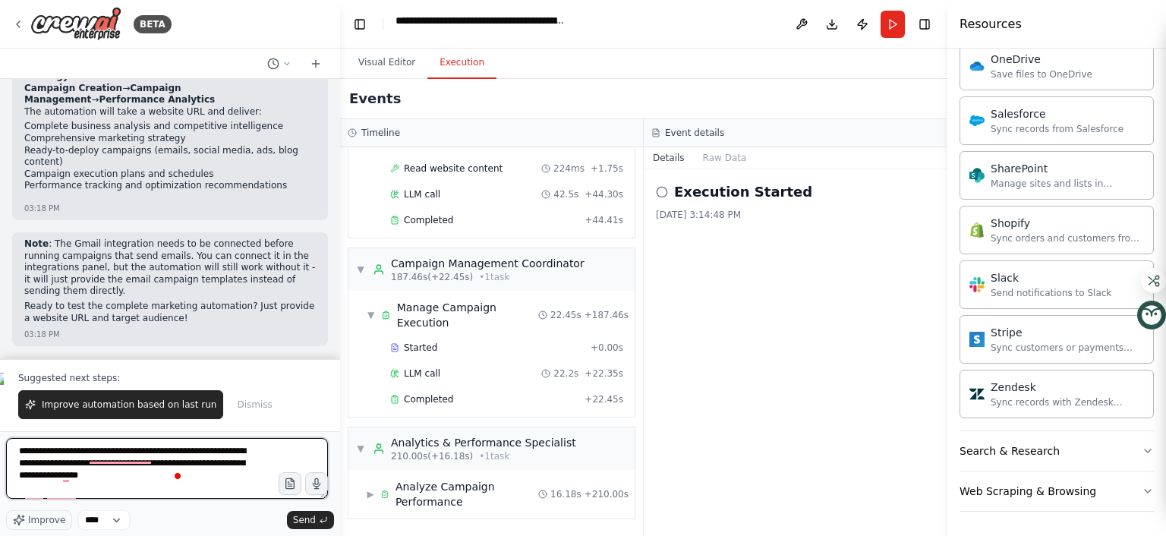
scroll to position [58, 0]
type textarea "**********"
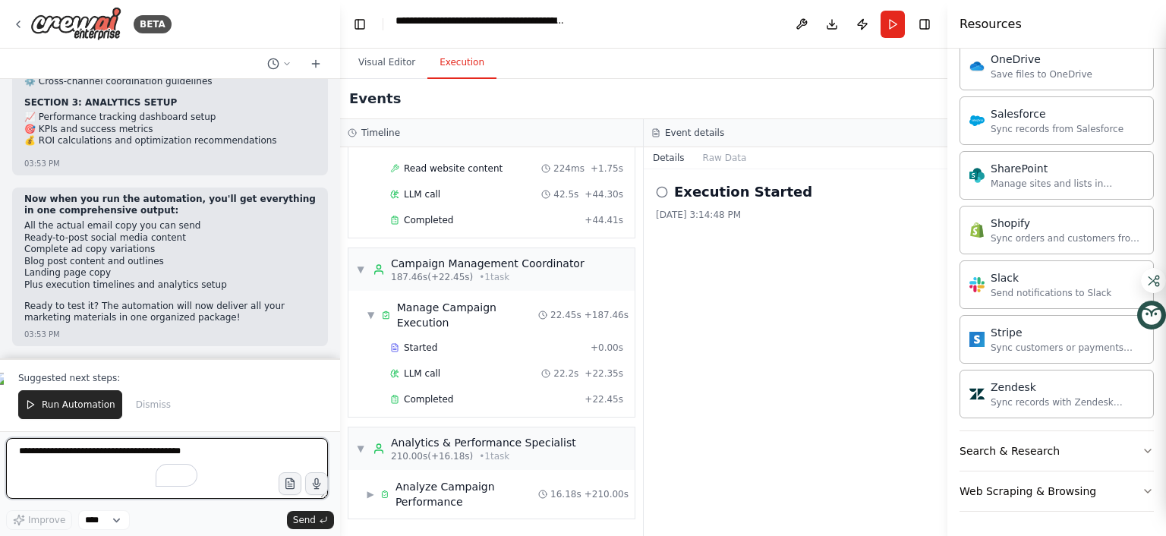
scroll to position [13054, 0]
drag, startPoint x: 134, startPoint y: 445, endPoint x: 127, endPoint y: 433, distance: 14.3
click at [132, 444] on textarea "To enrich screen reader interactions, please activate Accessibility in Grammarl…" at bounding box center [167, 468] width 322 height 61
type textarea "**********"
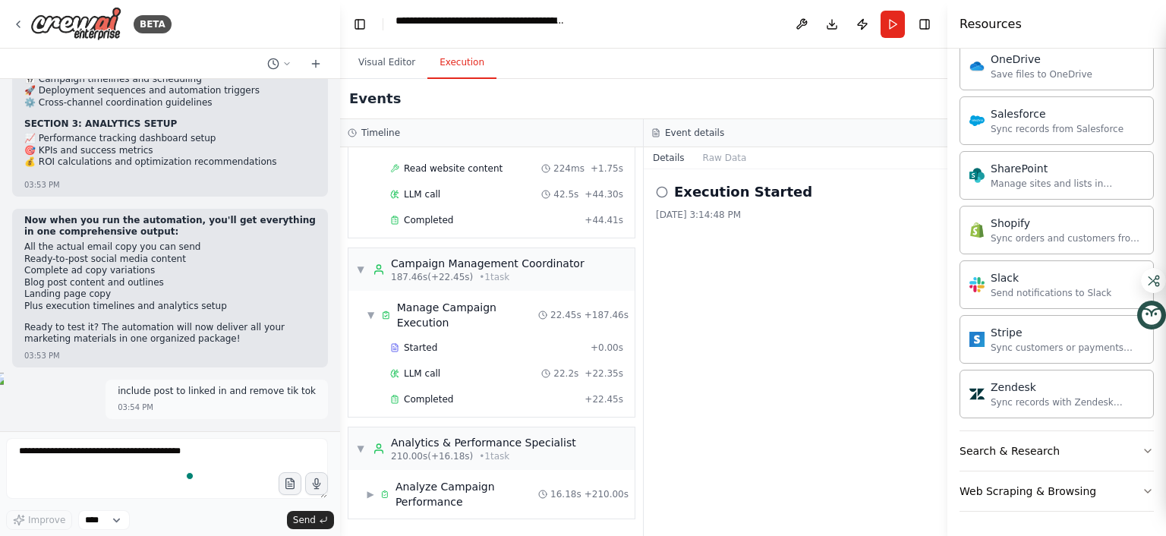
scroll to position [13643, 0]
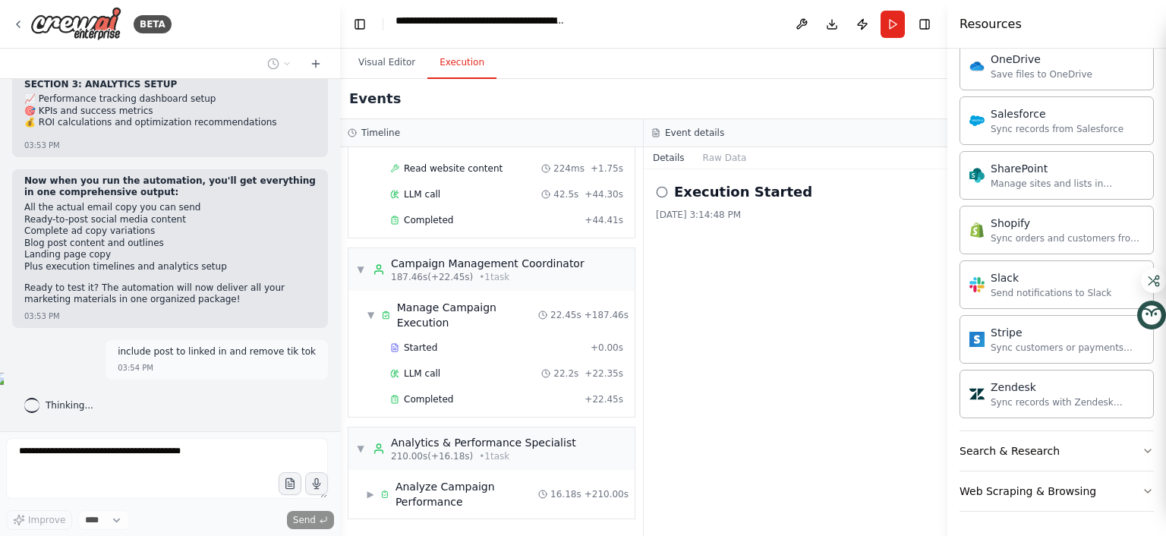
click at [668, 198] on icon at bounding box center [662, 192] width 12 height 12
click at [749, 79] on div "Visual Editor Execution" at bounding box center [643, 64] width 607 height 30
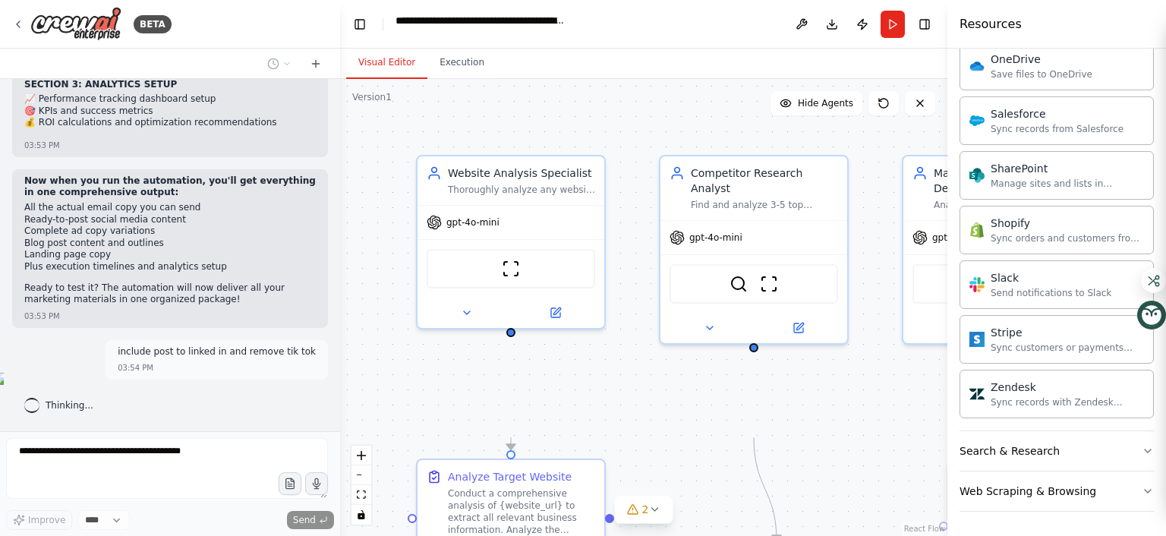
click at [422, 79] on button "Visual Editor" at bounding box center [386, 63] width 81 height 32
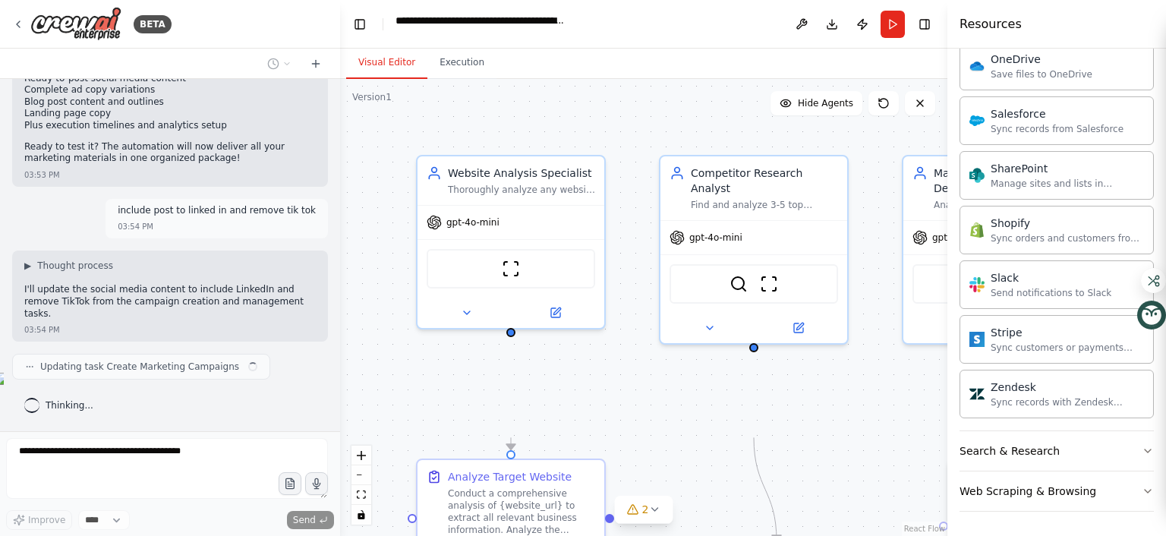
scroll to position [13884, 0]
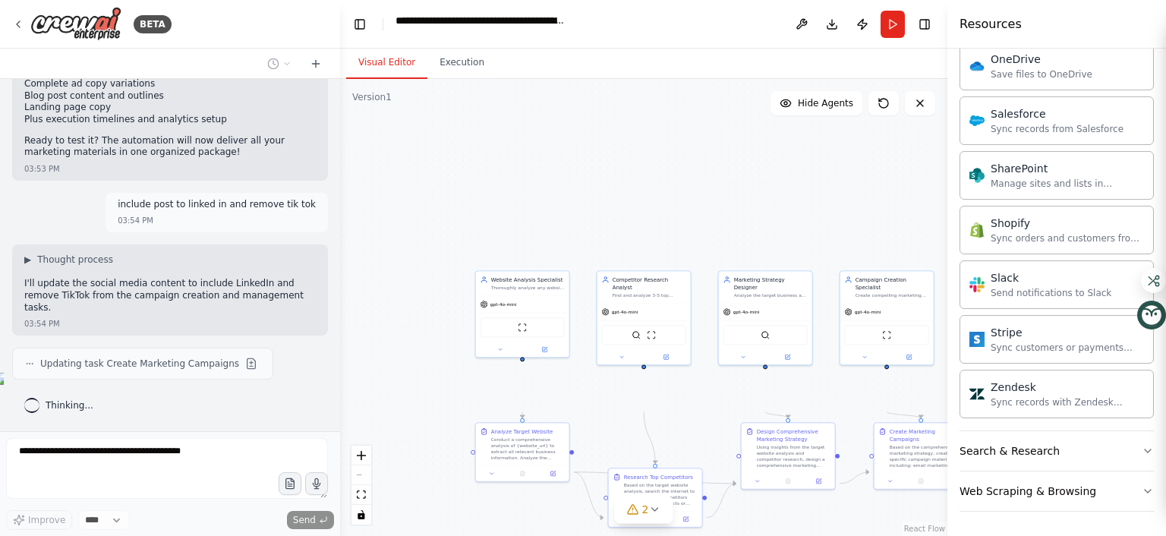
click at [600, 233] on div ".deletable-edge-delete-btn { width: 20px; height: 20px; border: 0px solid #ffff…" at bounding box center [643, 307] width 607 height 457
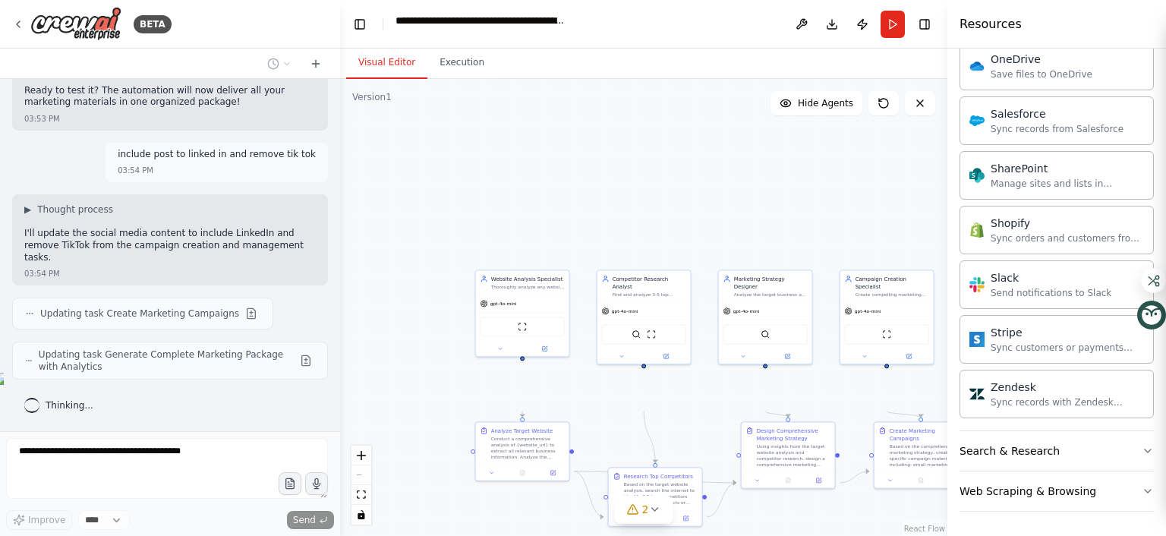
scroll to position [14032, 0]
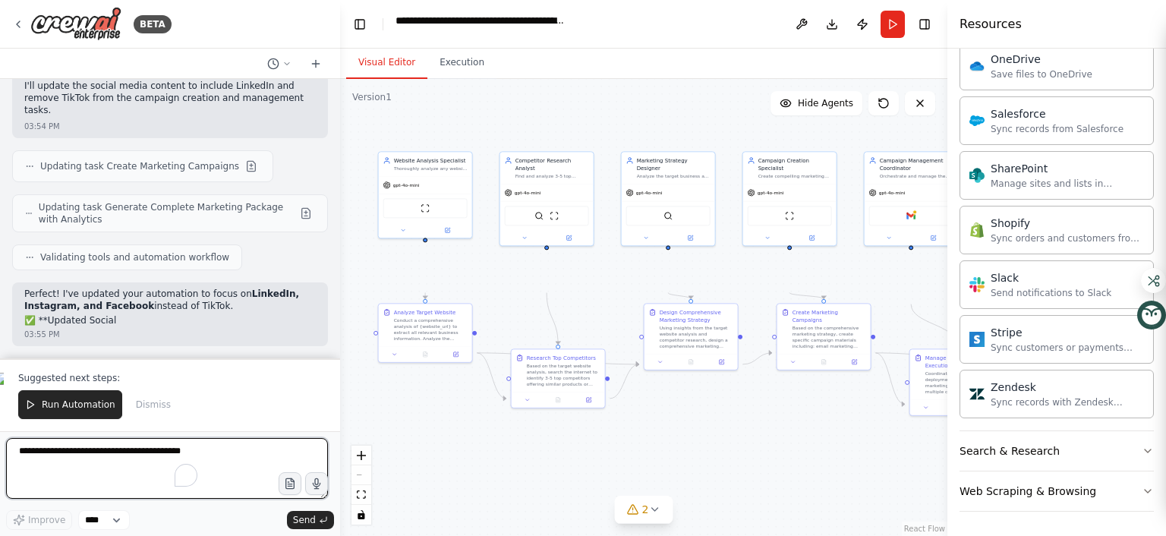
drag, startPoint x: 540, startPoint y: 214, endPoint x: 443, endPoint y: 95, distance: 153.8
click at [443, 95] on div "Visual Editor Execution Version 1 Show Tools Hide Agents .deletable-edge-delete…" at bounding box center [643, 292] width 607 height 487
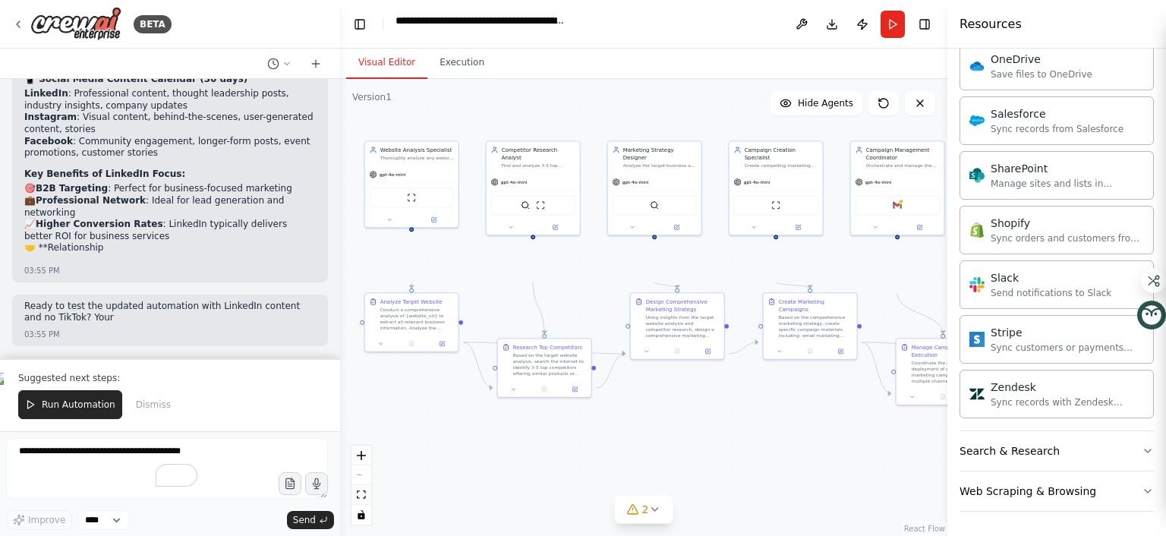
drag, startPoint x: 586, startPoint y: 164, endPoint x: 572, endPoint y: 153, distance: 17.3
click at [572, 153] on div ".deletable-edge-delete-btn { width: 20px; height: 20px; border: 0px solid #ffff…" at bounding box center [643, 307] width 607 height 457
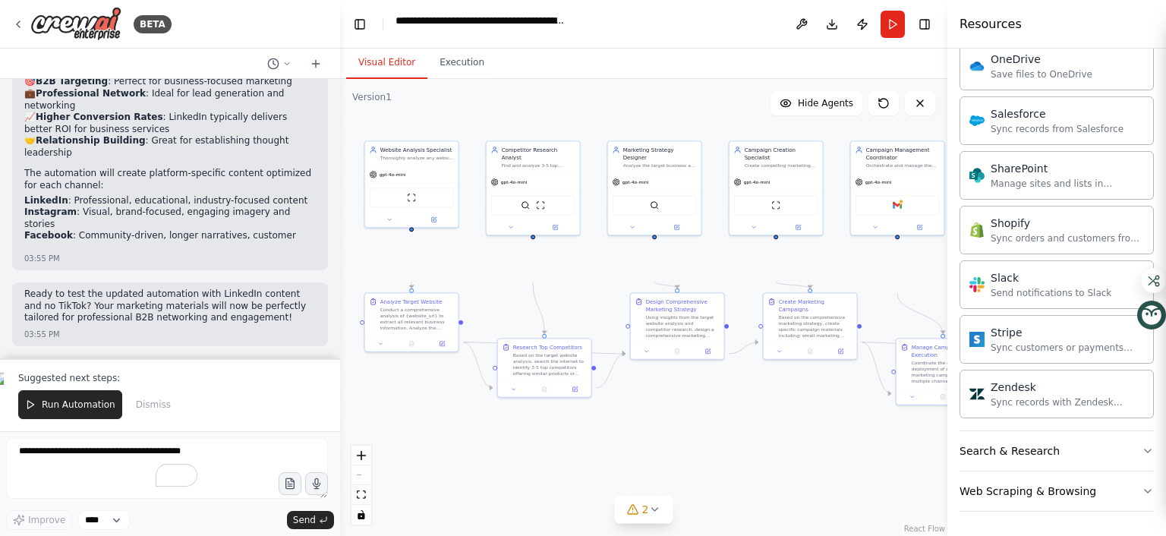
scroll to position [14942, 0]
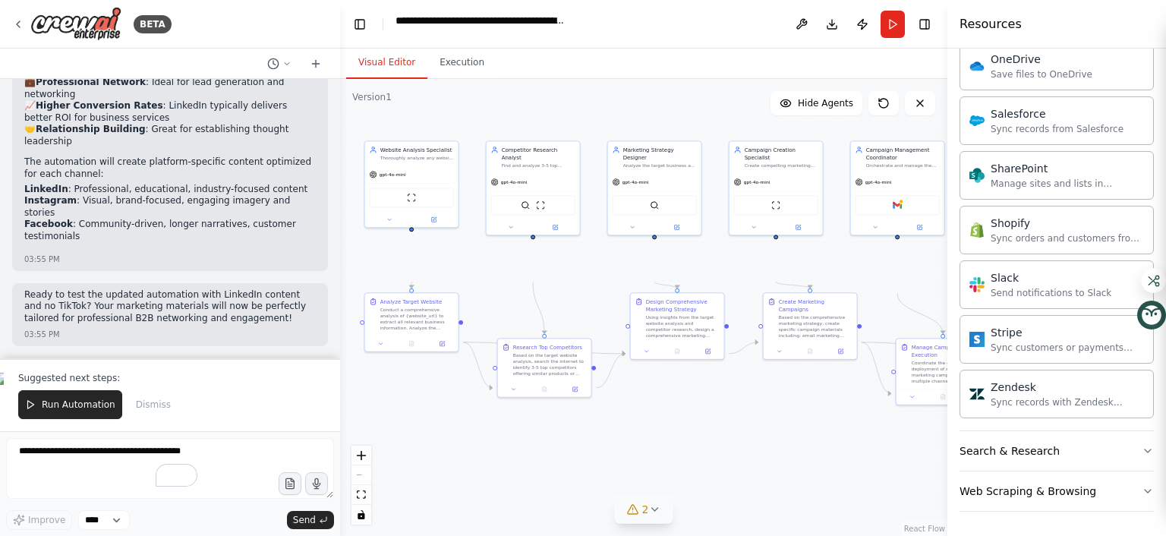
click at [660, 503] on icon at bounding box center [654, 509] width 12 height 12
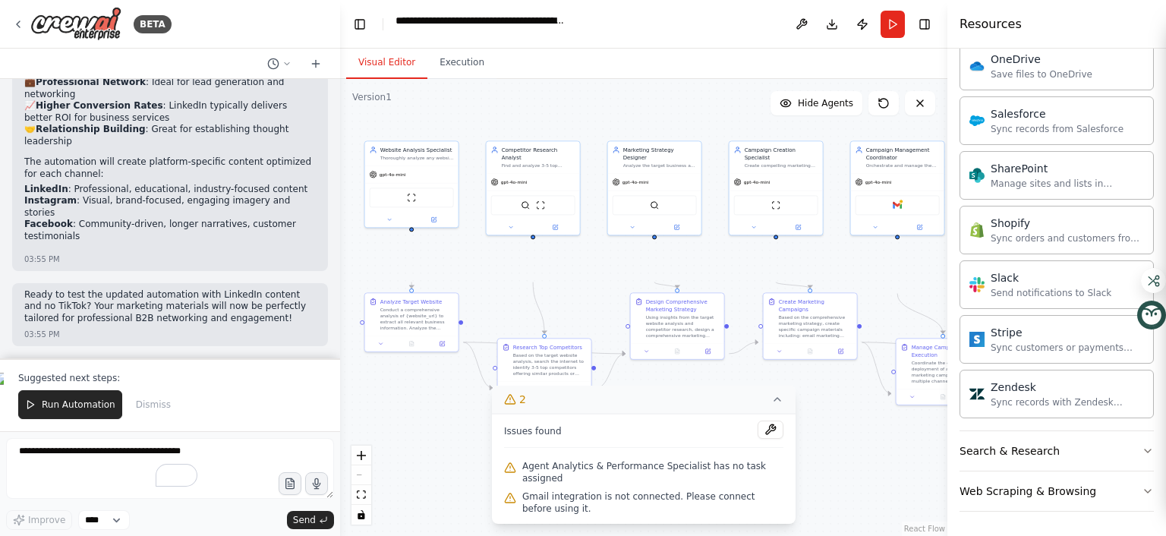
click at [863, 499] on div ".deletable-edge-delete-btn { width: 20px; height: 20px; border: 0px solid #ffff…" at bounding box center [643, 307] width 607 height 457
click at [601, 460] on span "Agent Analytics & Performance Specialist has no task assigned" at bounding box center [652, 472] width 261 height 24
click at [516, 462] on icon at bounding box center [510, 468] width 12 height 12
click at [893, 493] on div ".deletable-edge-delete-btn { width: 20px; height: 20px; border: 0px solid #ffff…" at bounding box center [643, 307] width 607 height 457
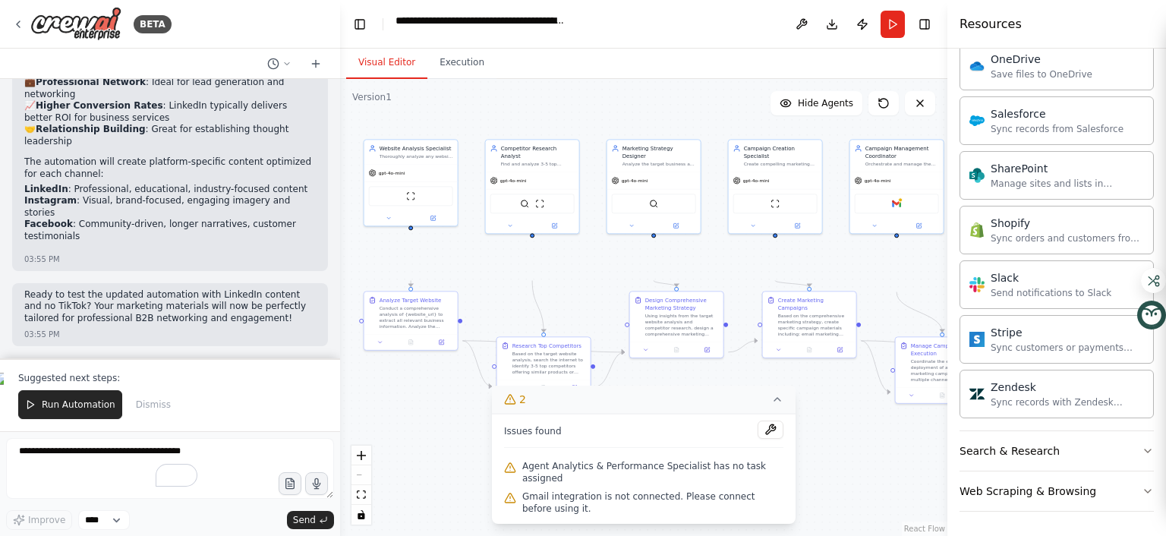
click at [863, 477] on div ".deletable-edge-delete-btn { width: 20px; height: 20px; border: 0px solid #ffff…" at bounding box center [643, 307] width 607 height 457
drag, startPoint x: 920, startPoint y: 355, endPoint x: 842, endPoint y: 342, distance: 79.2
click at [629, 329] on div ".deletable-edge-delete-btn { width: 20px; height: 20px; border: 0px solid #ffff…" at bounding box center [478, 215] width 304 height 228
drag, startPoint x: 859, startPoint y: 307, endPoint x: 859, endPoint y: 298, distance: 9.9
click at [859, 224] on div at bounding box center [896, 216] width 93 height 15
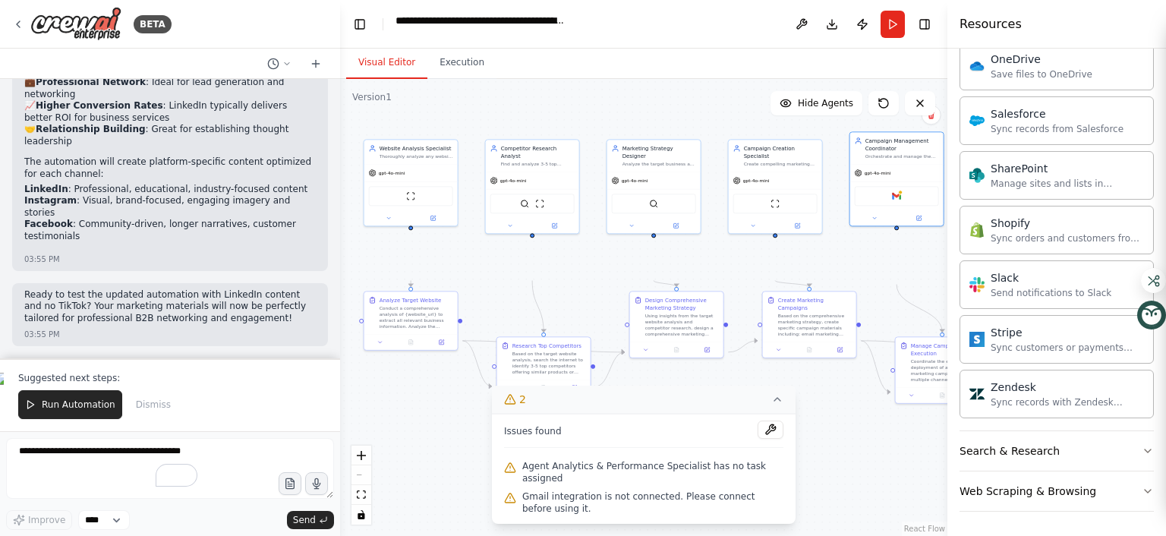
click at [556, 152] on div ".deletable-edge-delete-btn { width: 20px; height: 20px; border: 0px solid #ffff…" at bounding box center [643, 307] width 607 height 457
click at [771, 393] on icon at bounding box center [777, 399] width 12 height 12
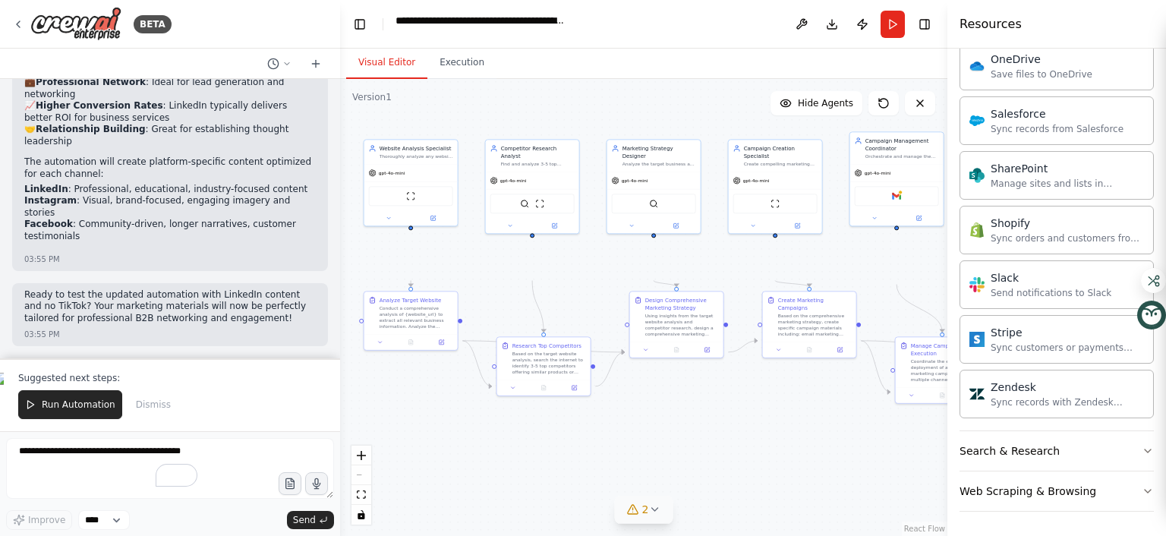
click at [783, 493] on div ".deletable-edge-delete-btn { width: 20px; height: 20px; border: 0px solid #ffff…" at bounding box center [643, 307] width 607 height 457
click at [361, 496] on icon "fit view" at bounding box center [361, 494] width 9 height 8
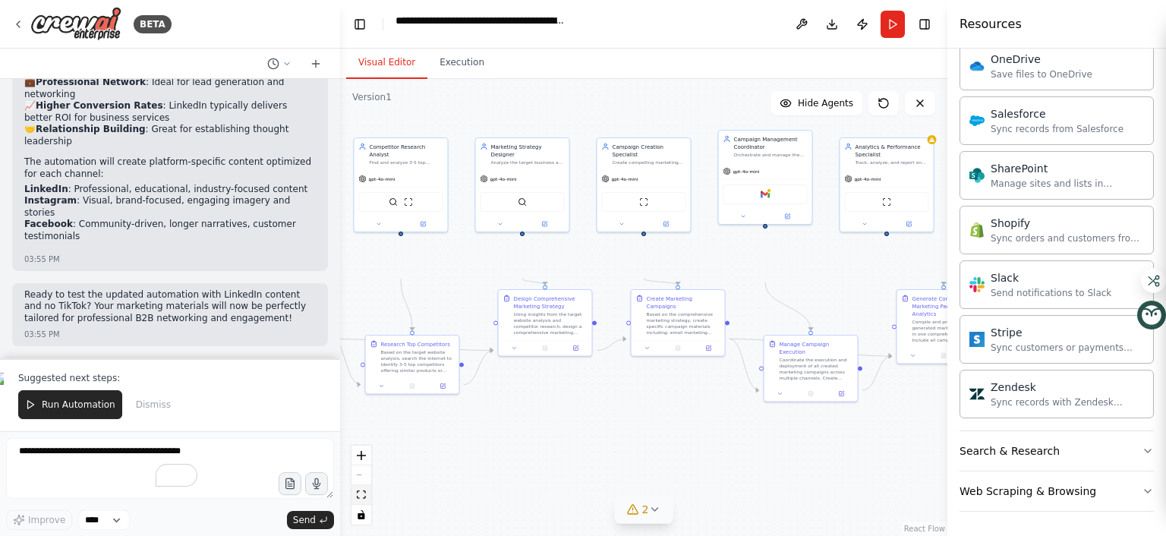
click at [361, 496] on icon "fit view" at bounding box center [361, 494] width 9 height 8
click at [122, 390] on button "Run Automation" at bounding box center [70, 404] width 104 height 29
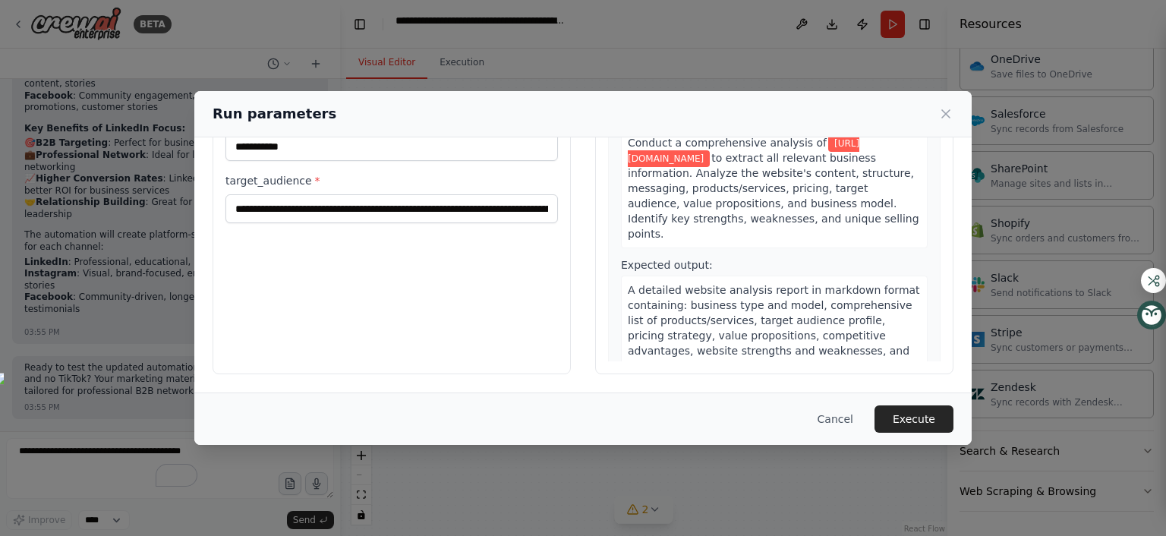
scroll to position [386, 0]
click at [953, 405] on button "Execute" at bounding box center [913, 418] width 79 height 27
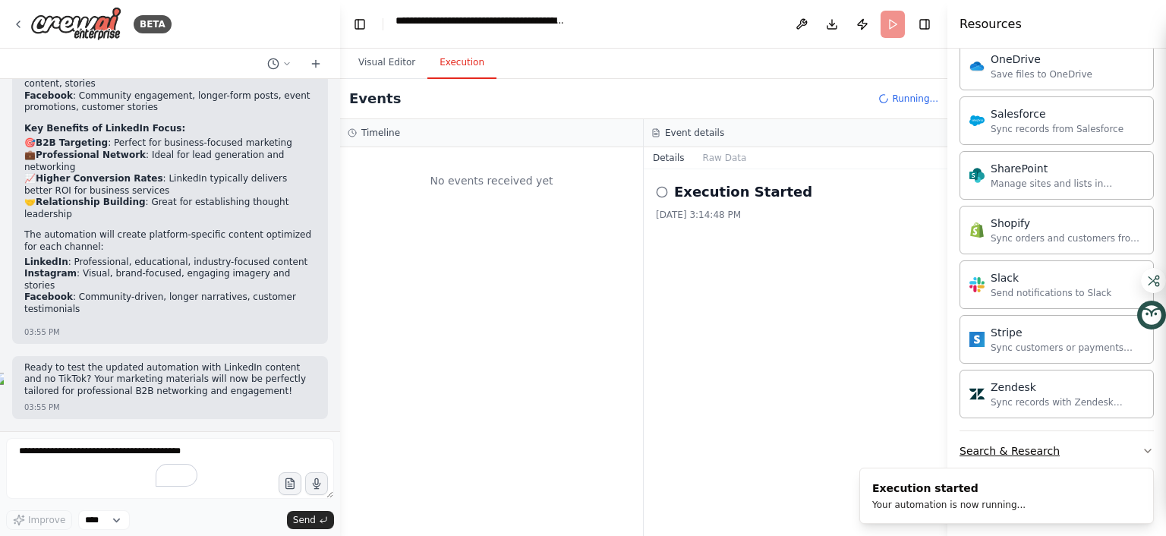
scroll to position [0, 0]
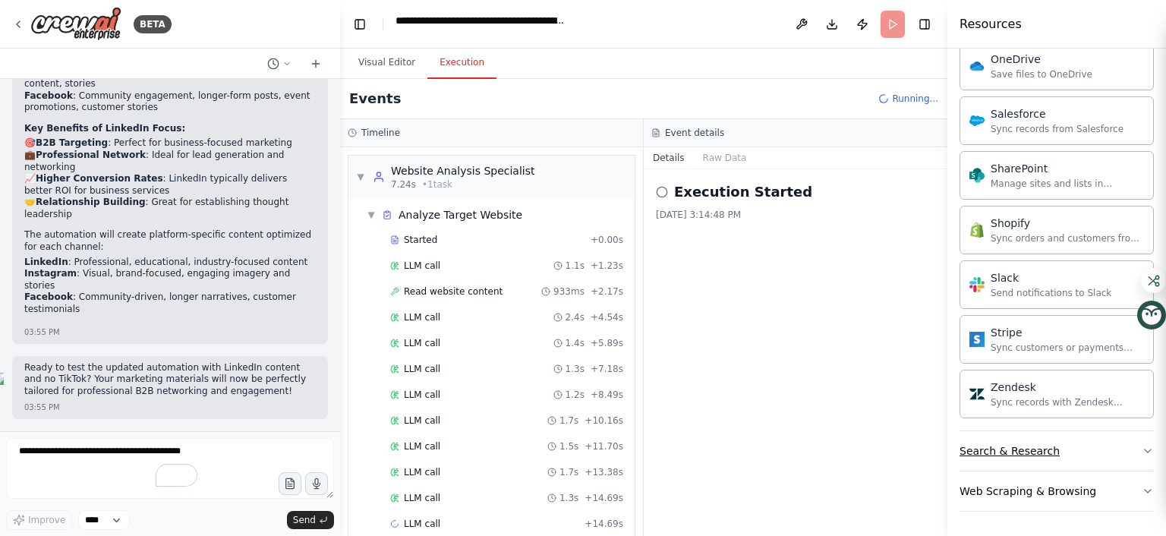
click at [1142, 445] on icon "button" at bounding box center [1148, 451] width 12 height 12
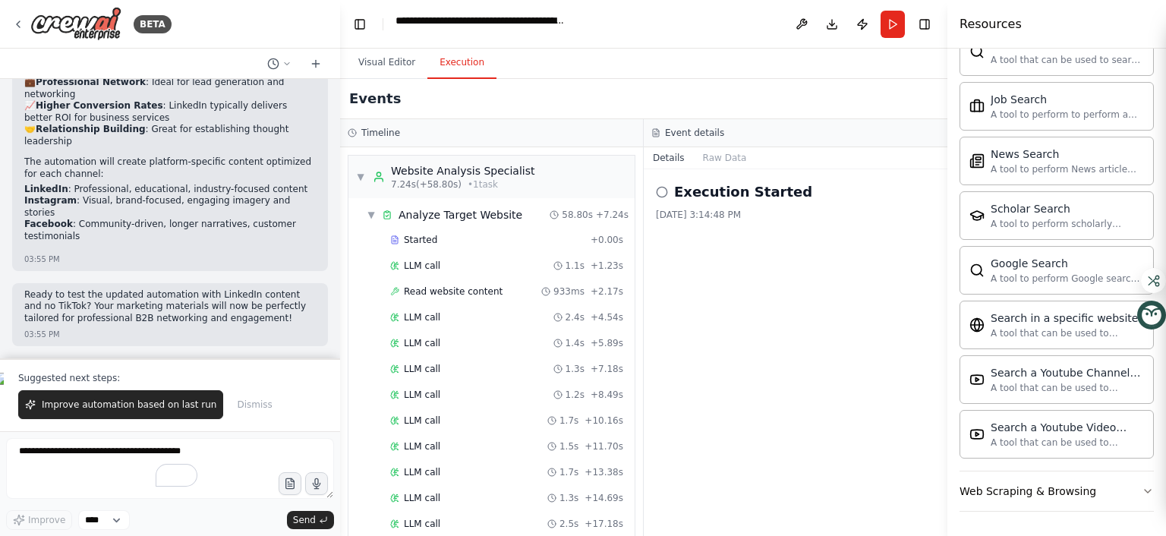
scroll to position [14983, 0]
drag, startPoint x: 169, startPoint y: 332, endPoint x: 113, endPoint y: 380, distance: 73.8
click at [113, 390] on div "Improve automation based on last run Dismiss" at bounding box center [170, 404] width 304 height 29
click at [109, 390] on div "Improve automation based on last run Dismiss" at bounding box center [170, 404] width 304 height 29
click at [133, 390] on button "Improve automation based on last run" at bounding box center [120, 404] width 205 height 29
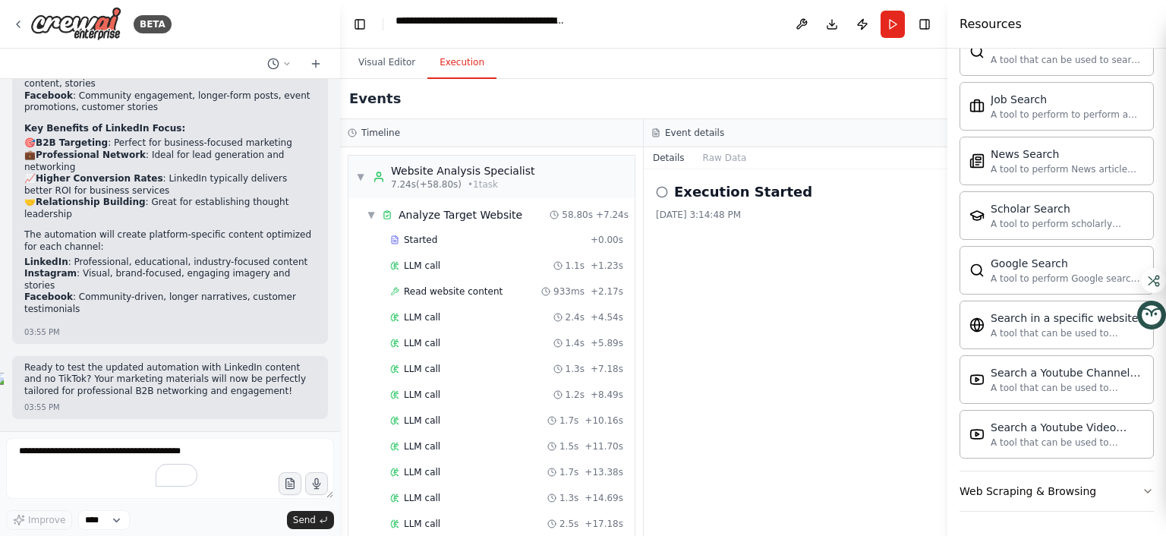
scroll to position [14894, 0]
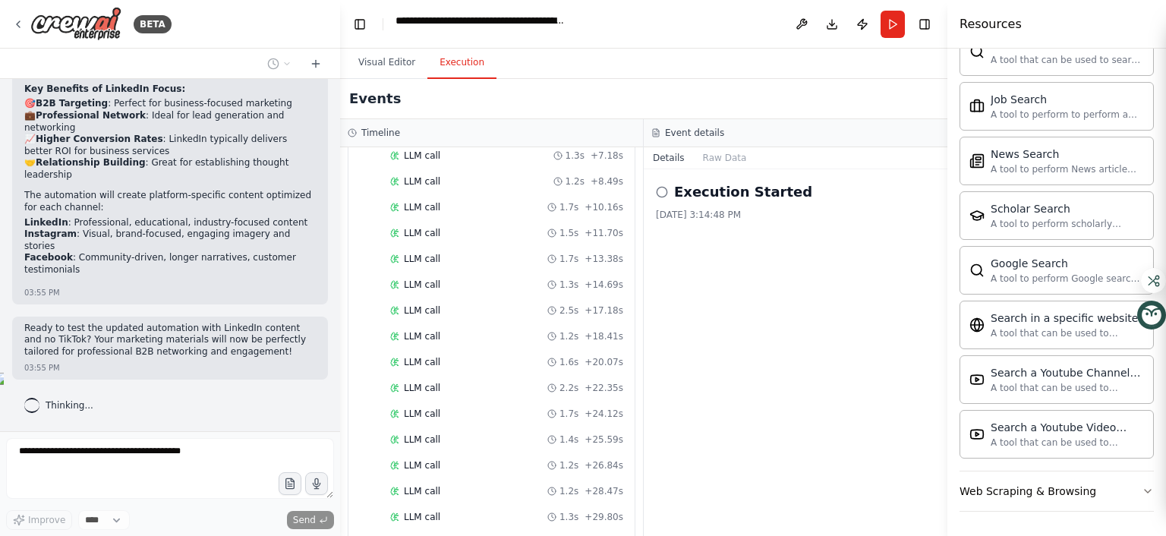
click at [541, 84] on div "933ms" at bounding box center [562, 78] width 43 height 12
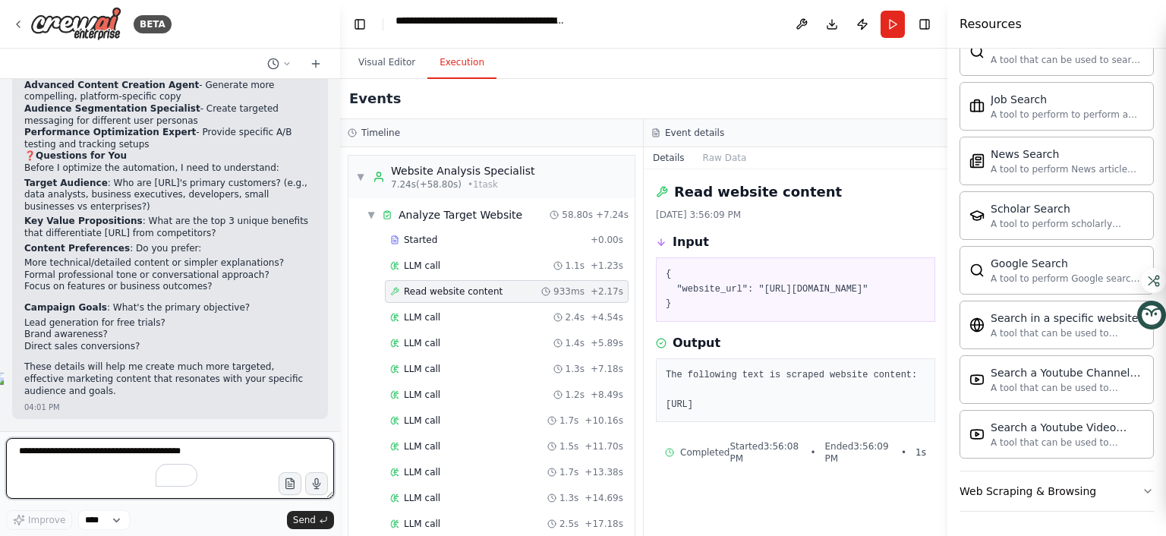
scroll to position [16109, 0]
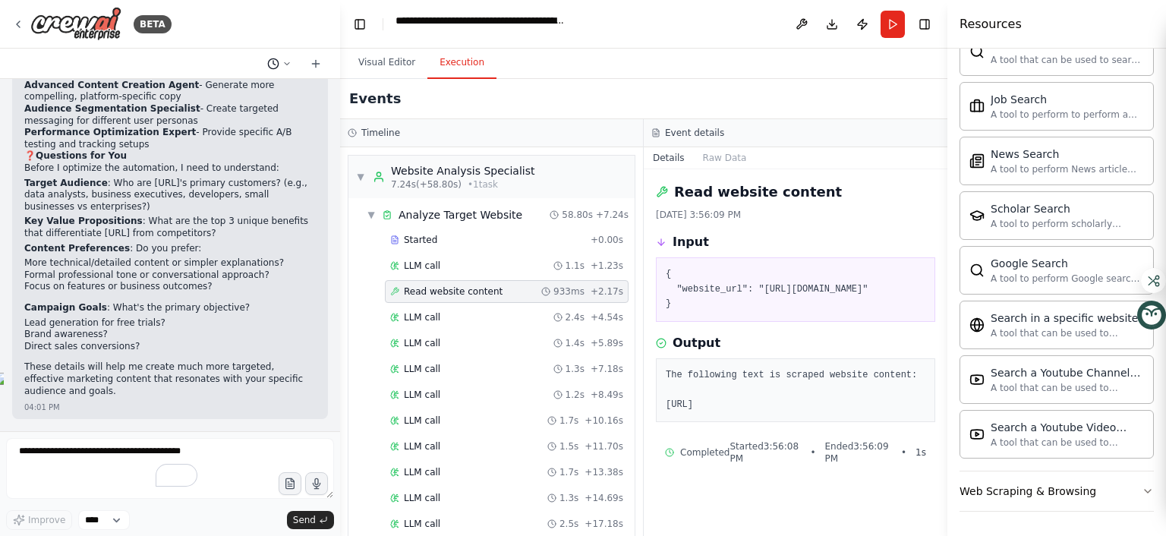
click at [282, 68] on icon at bounding box center [286, 63] width 9 height 9
click at [287, 47] on div at bounding box center [170, 268] width 340 height 536
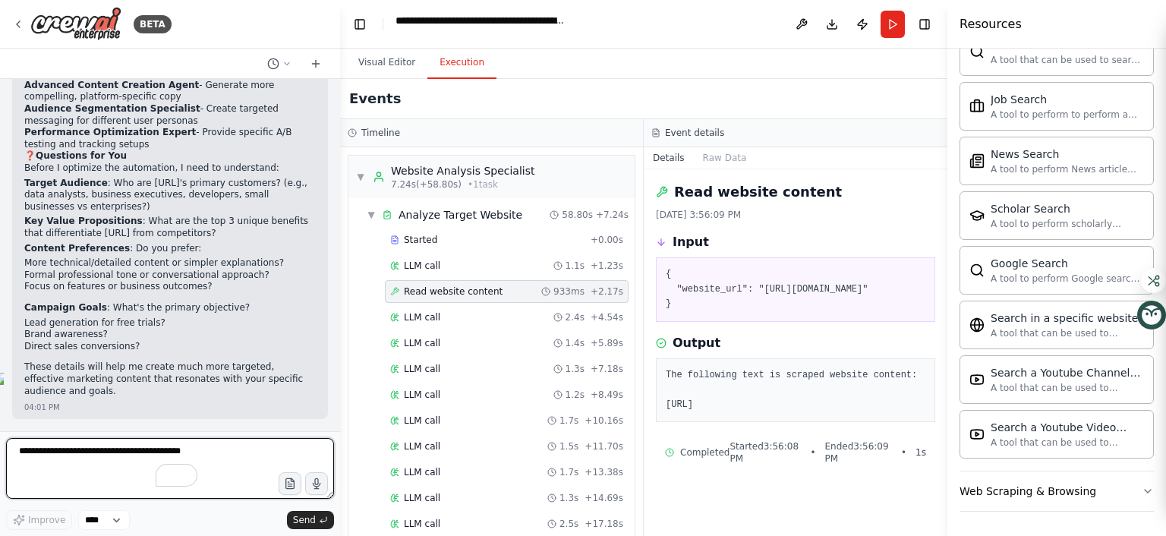
click at [96, 461] on textarea "To enrich screen reader interactions, please activate Accessibility in Grammarl…" at bounding box center [170, 468] width 328 height 61
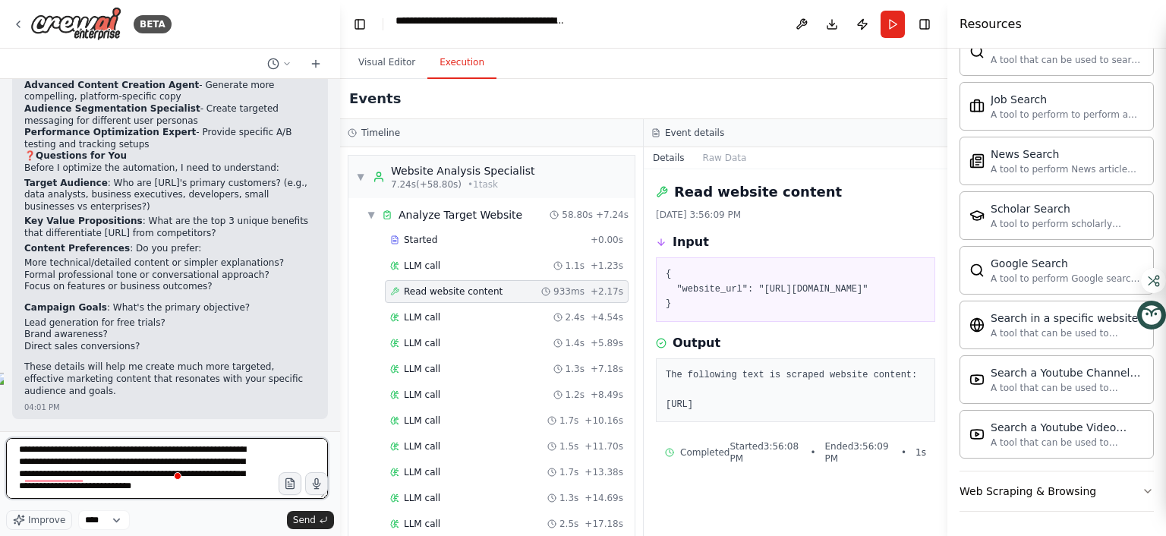
scroll to position [0, 0]
type textarea "**********"
